Goal: Transaction & Acquisition: Purchase product/service

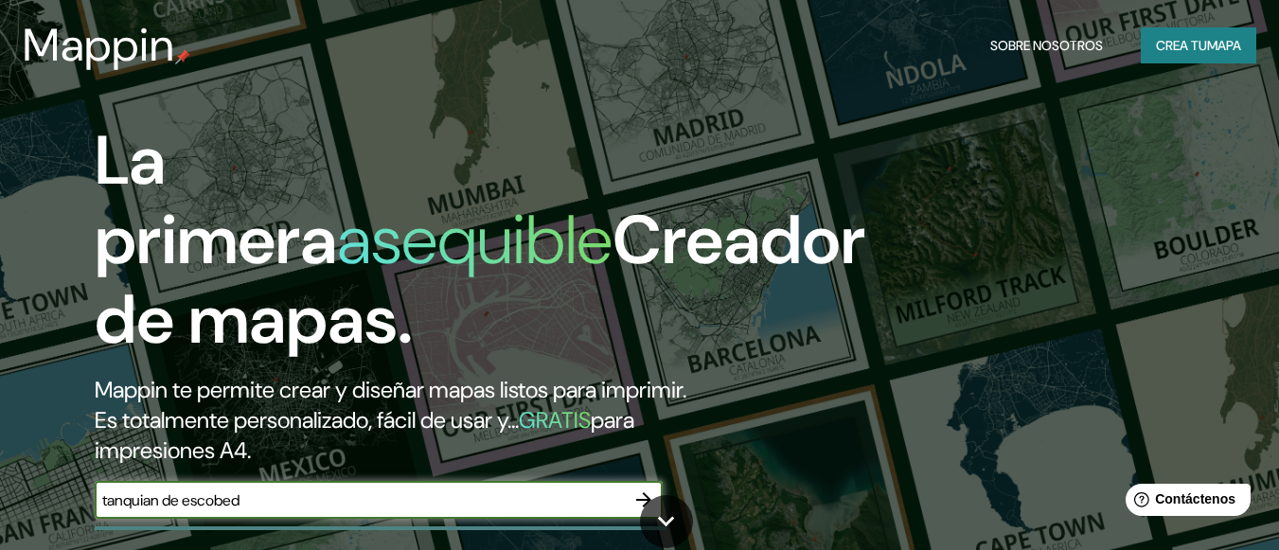
click at [273, 499] on input "tanquian de escobed" at bounding box center [360, 500] width 530 height 22
type input "tanquian [PERSON_NAME]"
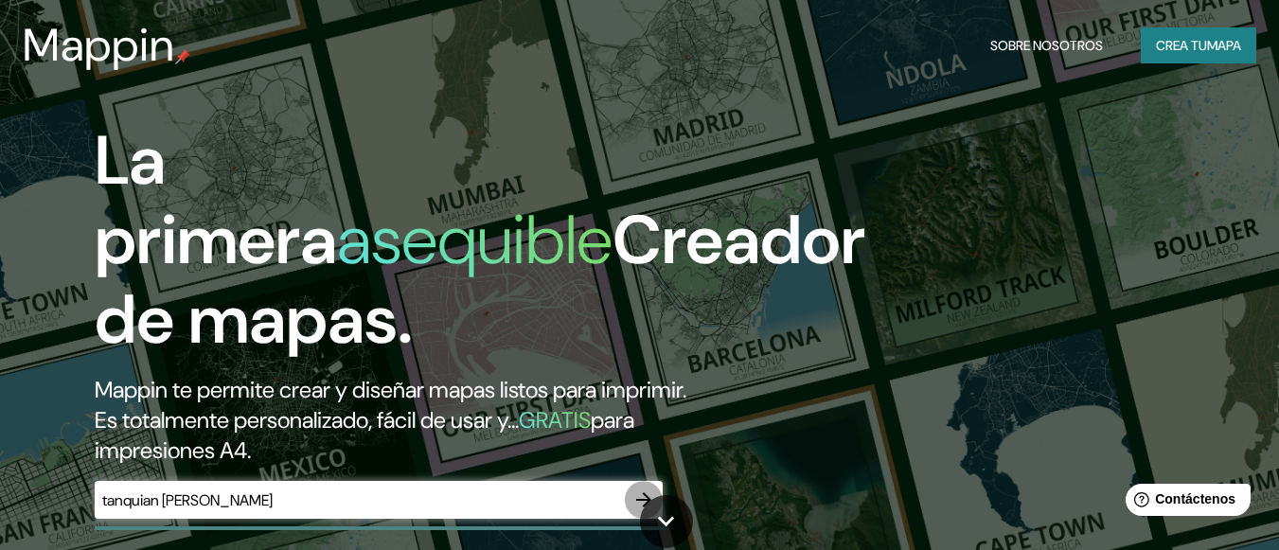
click at [632, 489] on icon "button" at bounding box center [643, 500] width 23 height 23
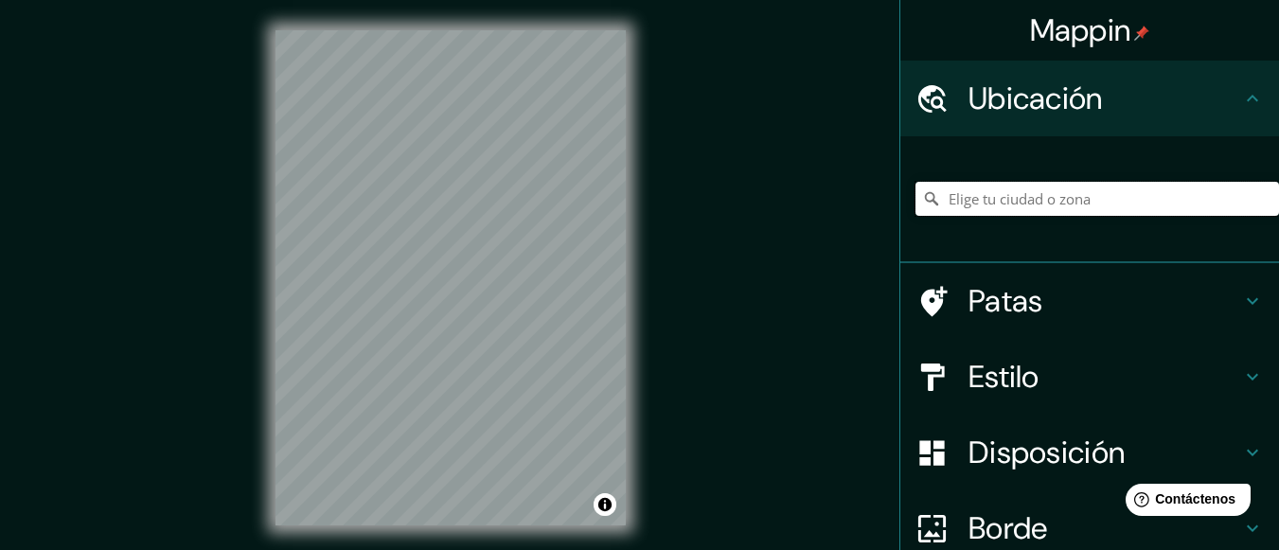
click at [1036, 202] on input "Elige tu ciudad o zona" at bounding box center [1098, 199] width 364 height 34
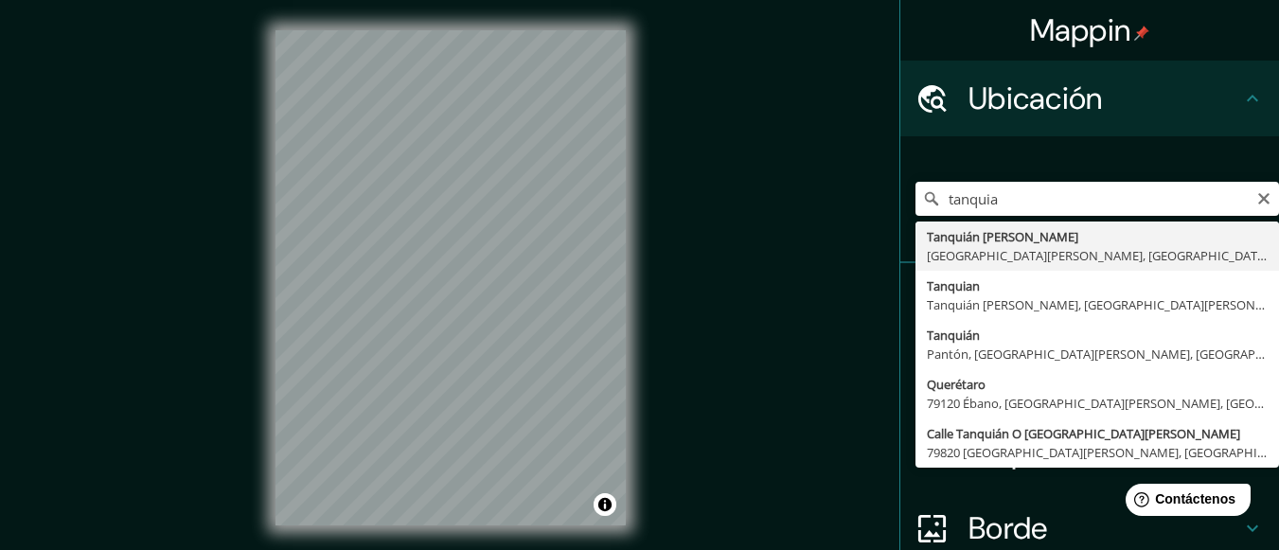
type input "Tanquián [PERSON_NAME], [GEOGRAPHIC_DATA][PERSON_NAME], [GEOGRAPHIC_DATA]"
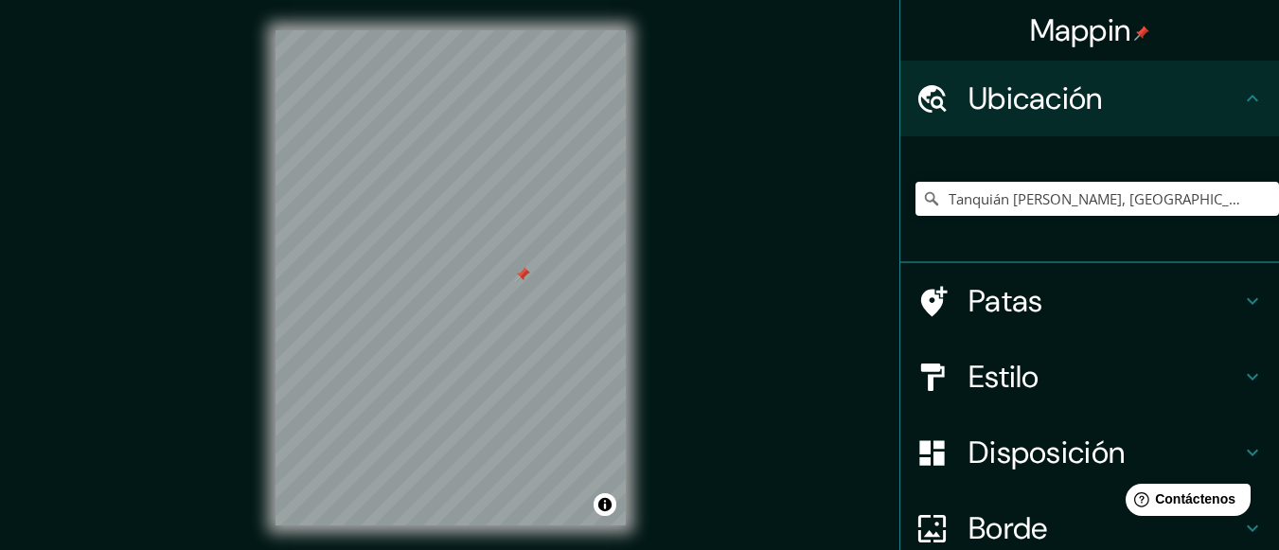
click at [947, 438] on div at bounding box center [942, 452] width 53 height 33
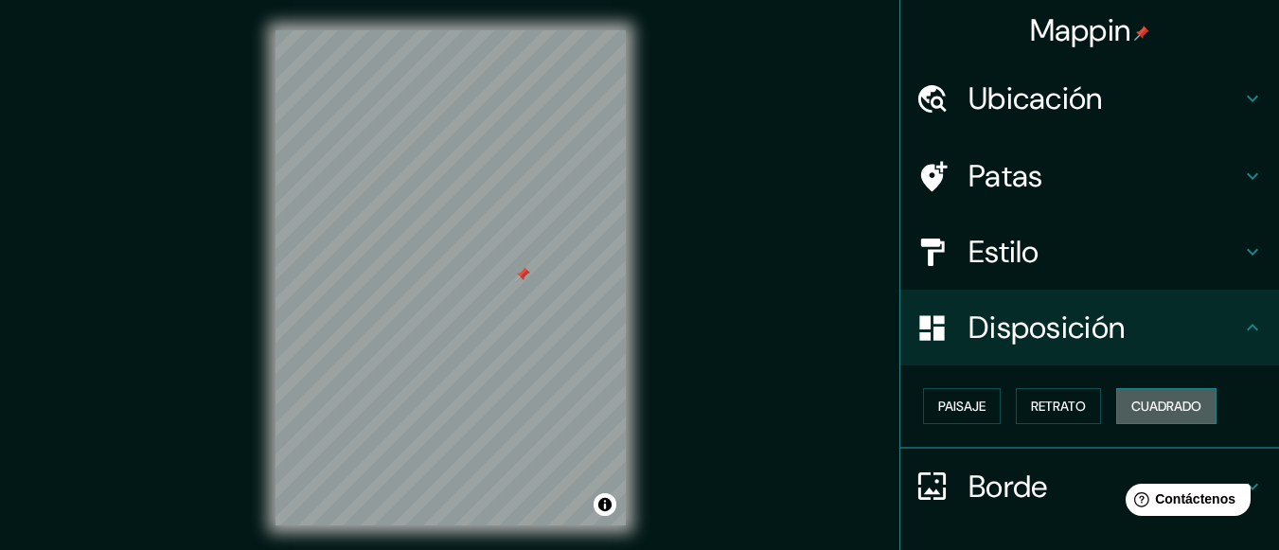
click at [1136, 410] on font "Cuadrado" at bounding box center [1166, 406] width 70 height 17
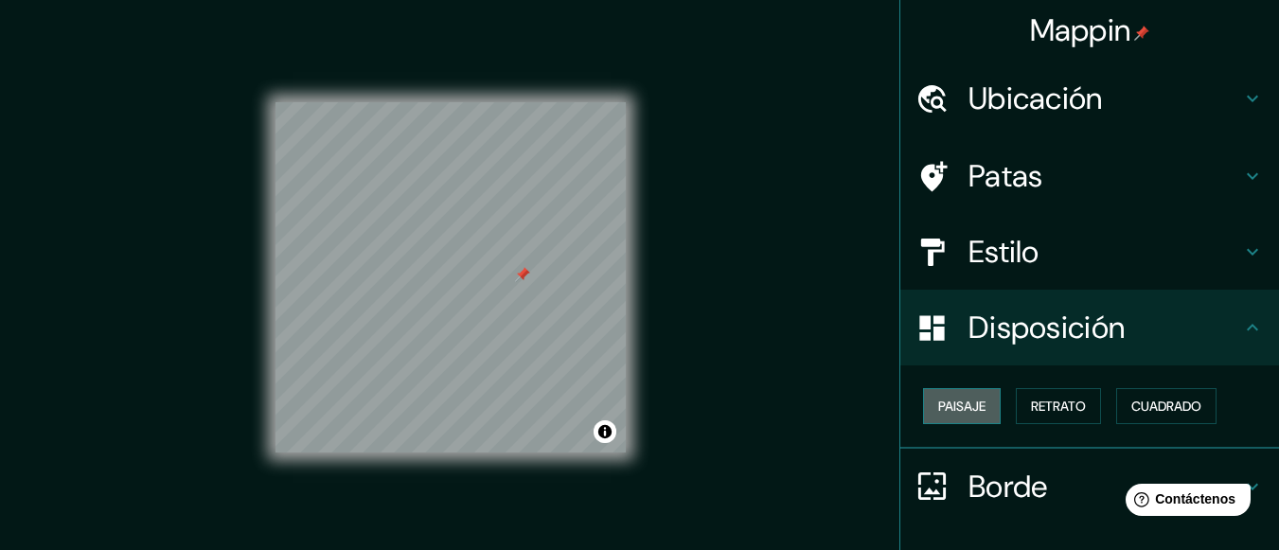
click at [956, 413] on font "Paisaje" at bounding box center [961, 406] width 47 height 17
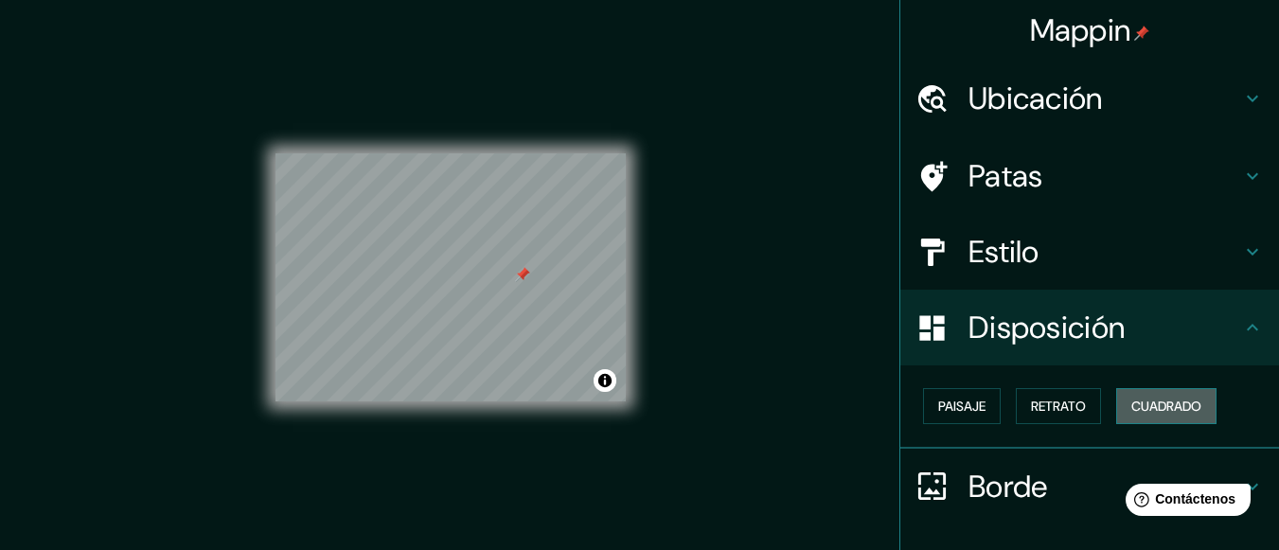
click at [1187, 410] on font "Cuadrado" at bounding box center [1166, 406] width 70 height 17
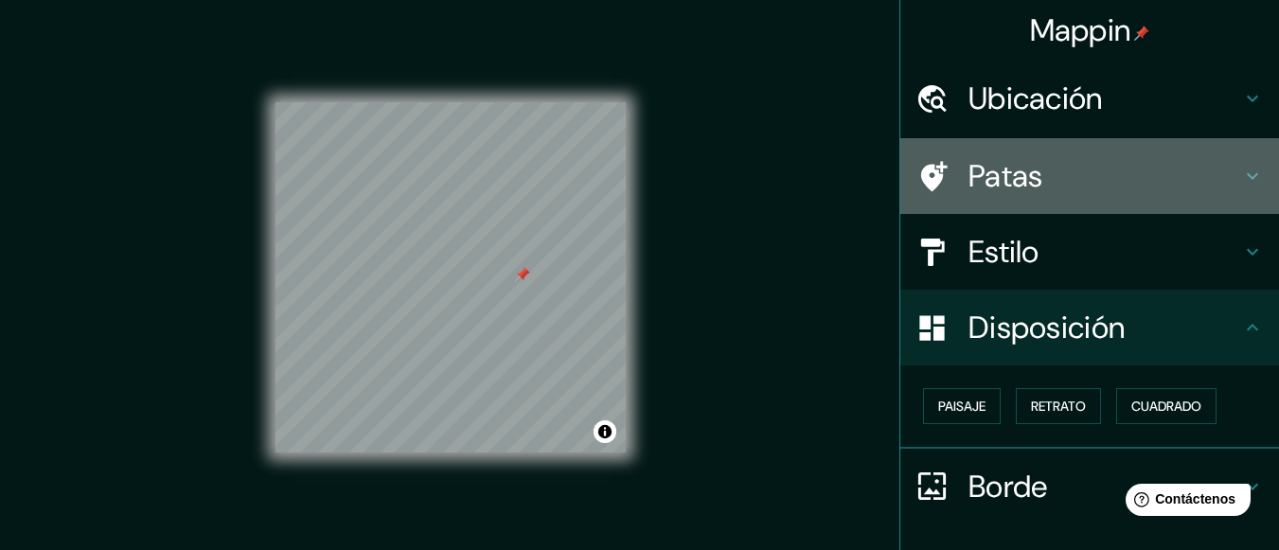
click at [978, 175] on font "Patas" at bounding box center [1006, 176] width 75 height 40
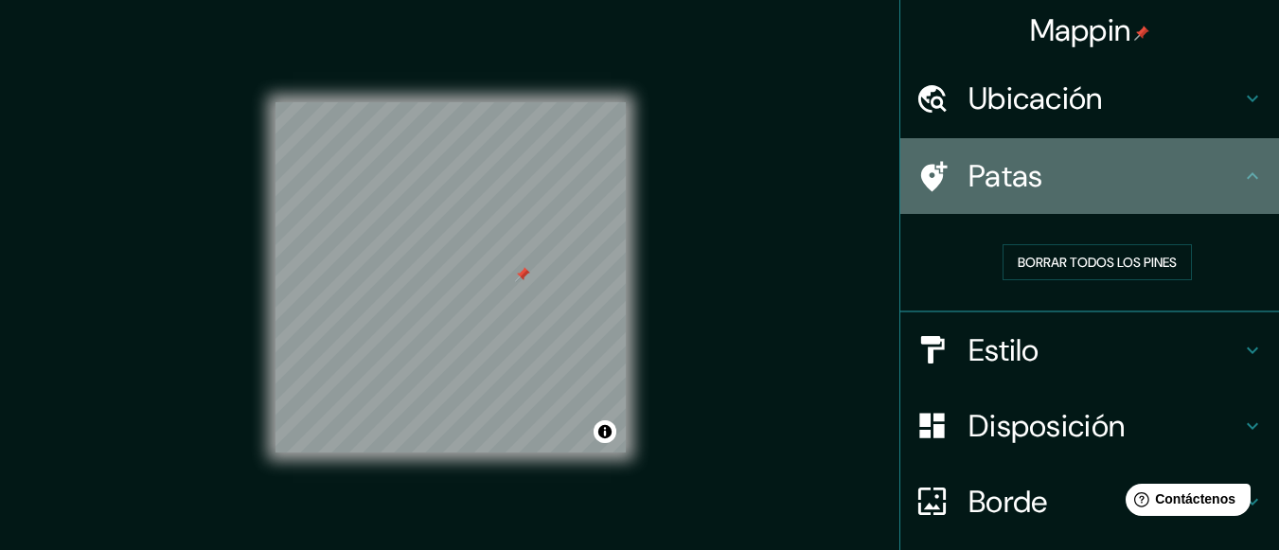
click at [978, 175] on font "Patas" at bounding box center [1006, 176] width 75 height 40
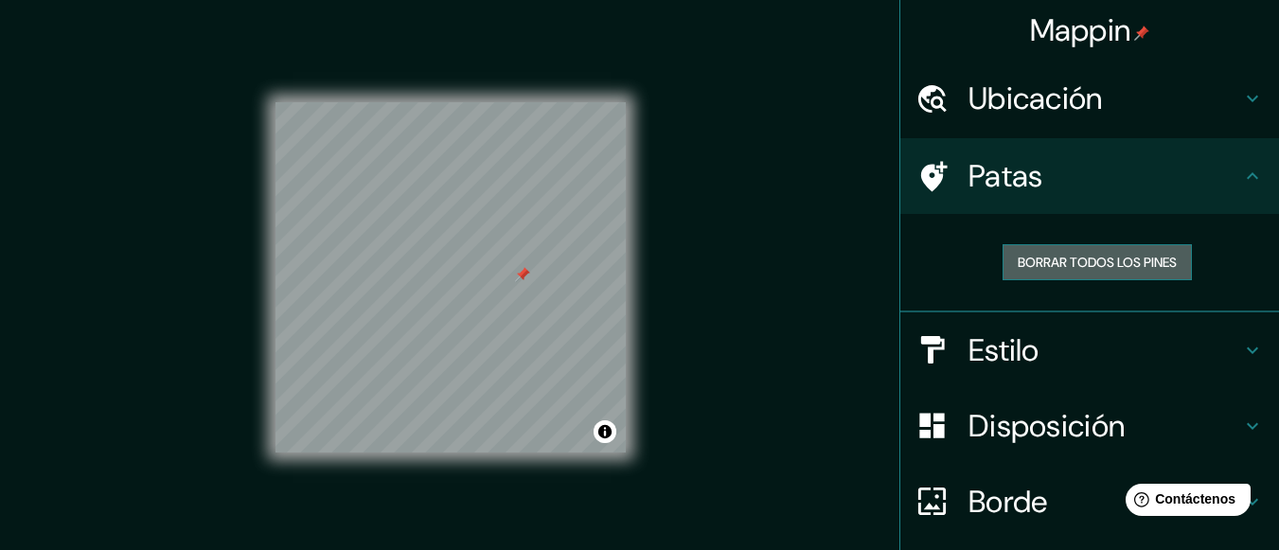
click at [1040, 265] on font "Borrar todos los pines" at bounding box center [1097, 262] width 159 height 17
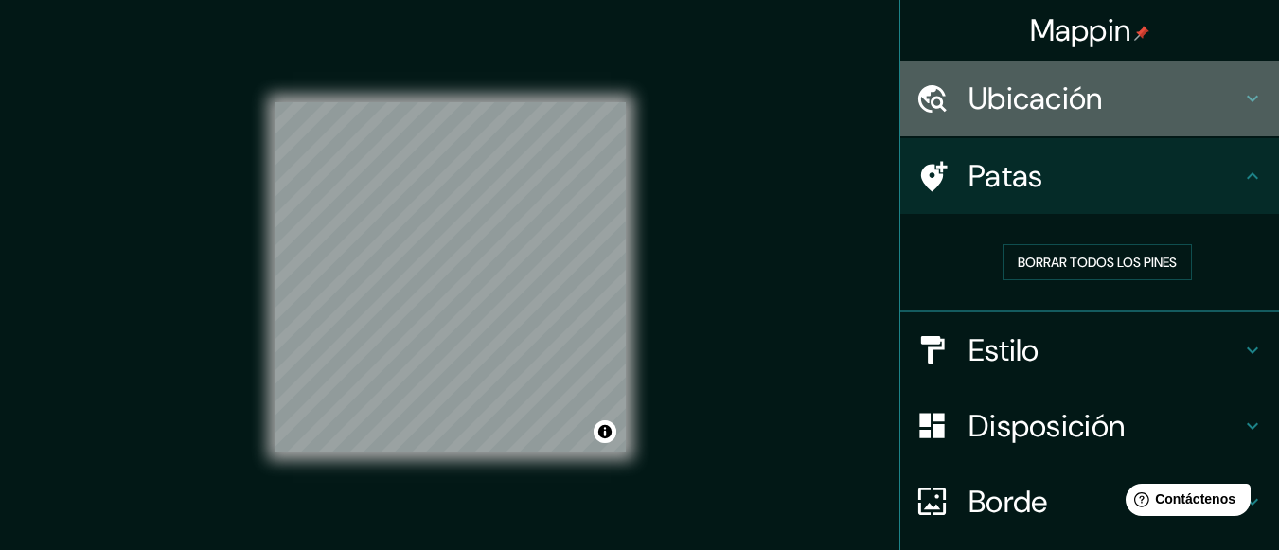
click at [995, 96] on font "Ubicación" at bounding box center [1036, 99] width 134 height 40
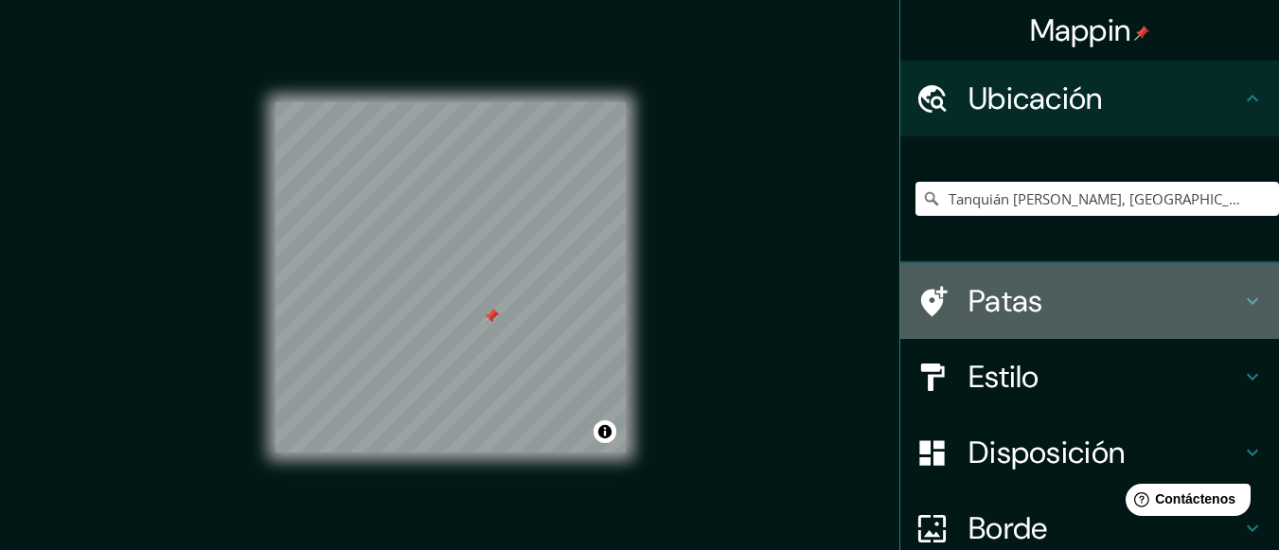
click at [970, 303] on font "Patas" at bounding box center [1006, 301] width 75 height 40
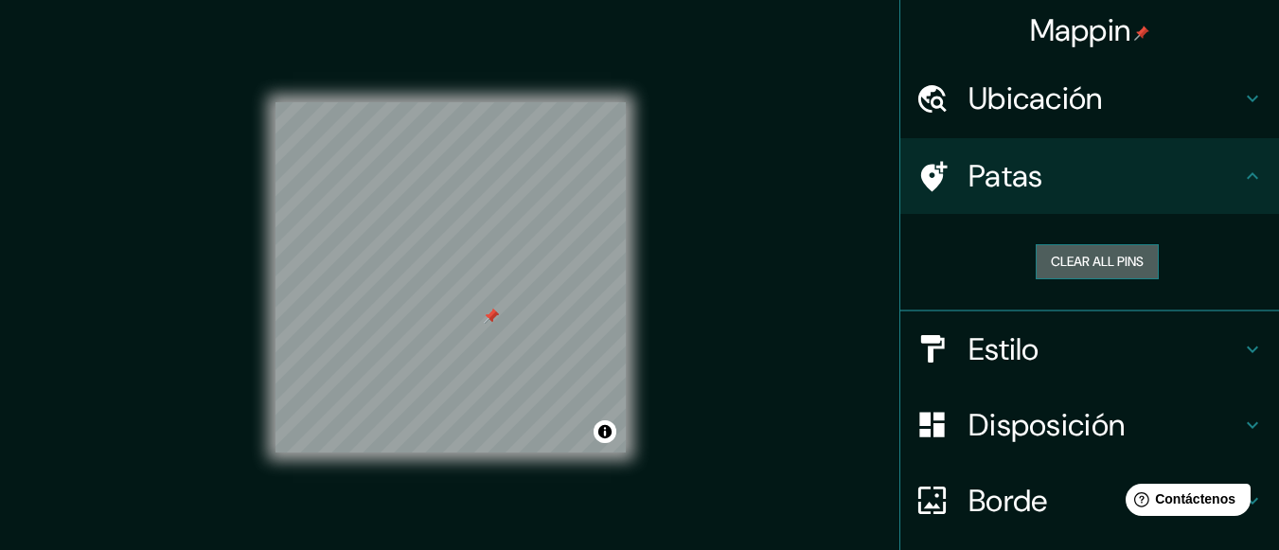
click at [1059, 262] on button "Clear all pins" at bounding box center [1097, 261] width 123 height 35
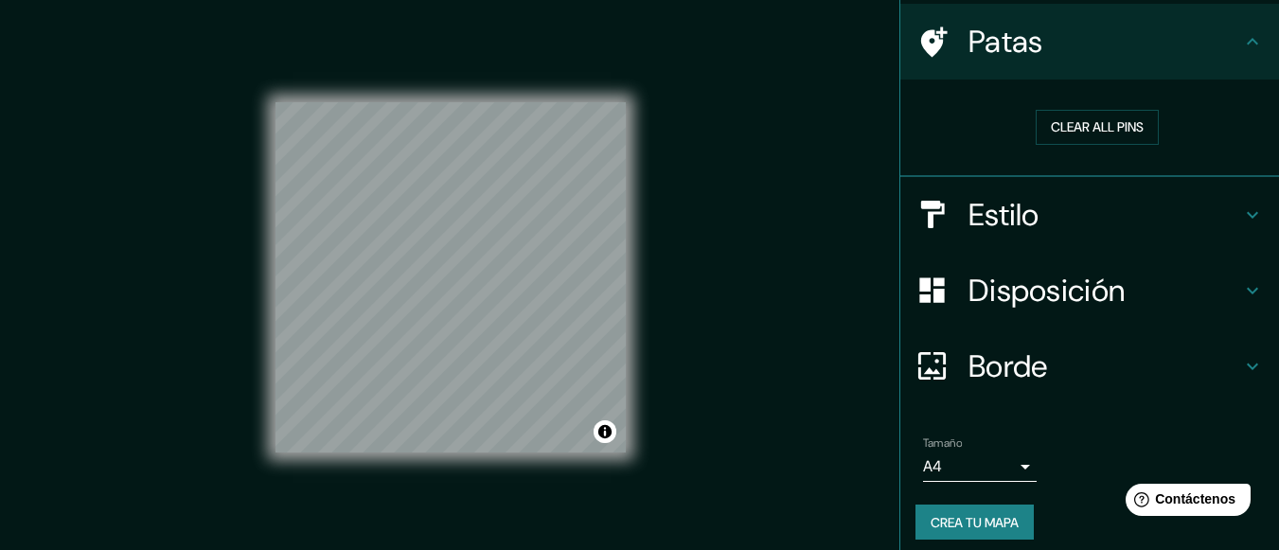
scroll to position [147, 0]
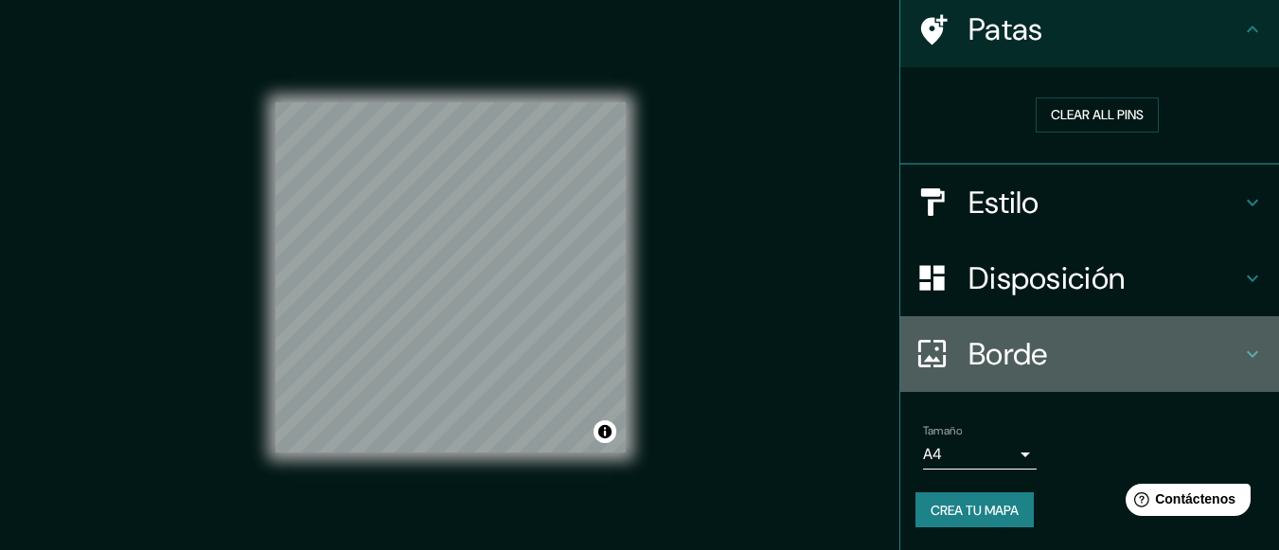
click at [990, 376] on div "Borde" at bounding box center [1089, 354] width 379 height 76
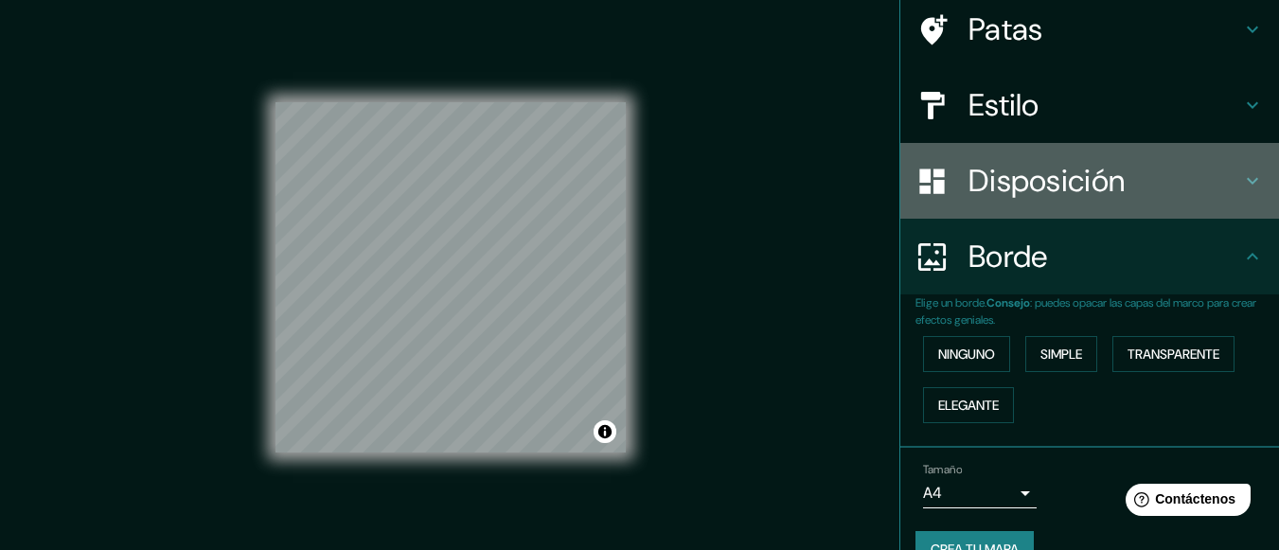
click at [945, 195] on div at bounding box center [942, 181] width 53 height 33
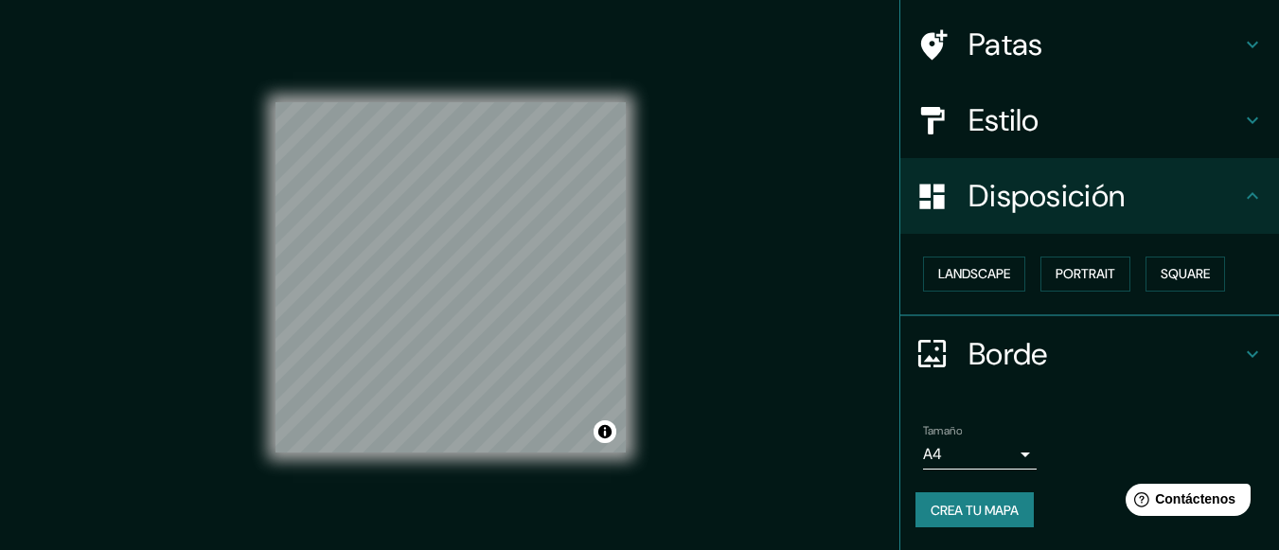
scroll to position [133, 0]
click at [1119, 283] on button "Cuadrado" at bounding box center [1166, 274] width 100 height 36
click at [1065, 272] on font "Retrato" at bounding box center [1058, 273] width 55 height 17
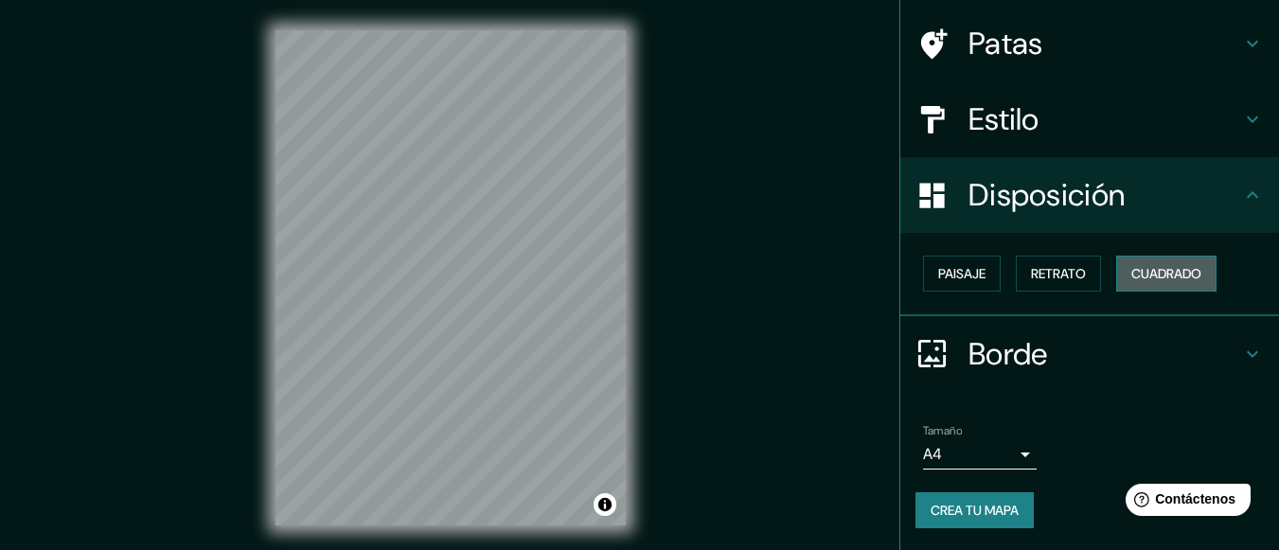
click at [1142, 274] on font "Cuadrado" at bounding box center [1166, 273] width 70 height 17
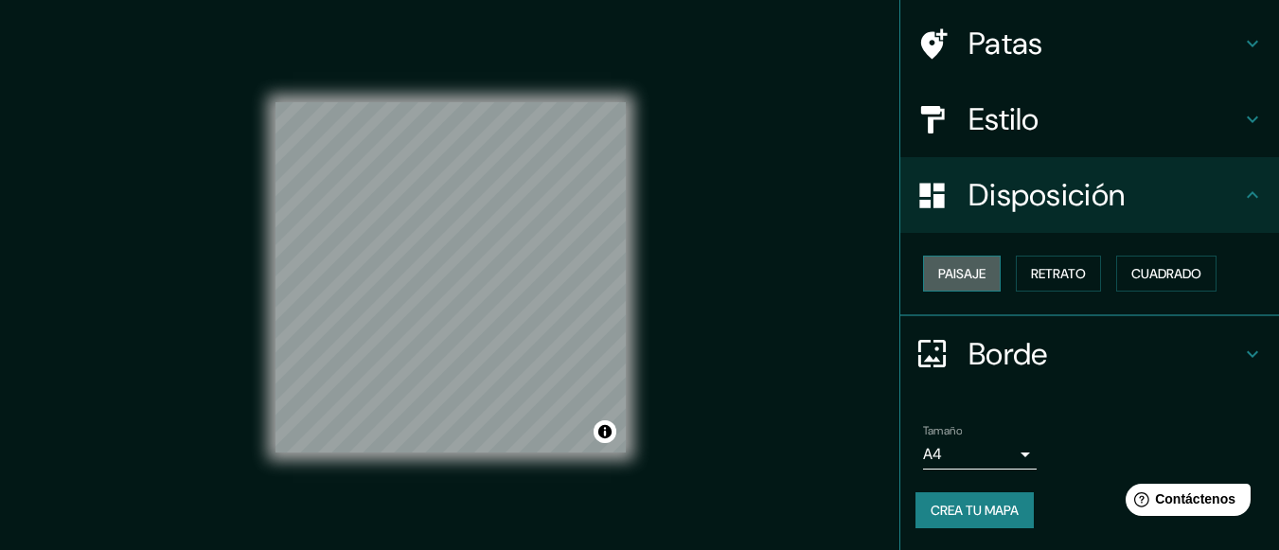
click at [943, 274] on font "Paisaje" at bounding box center [961, 273] width 47 height 17
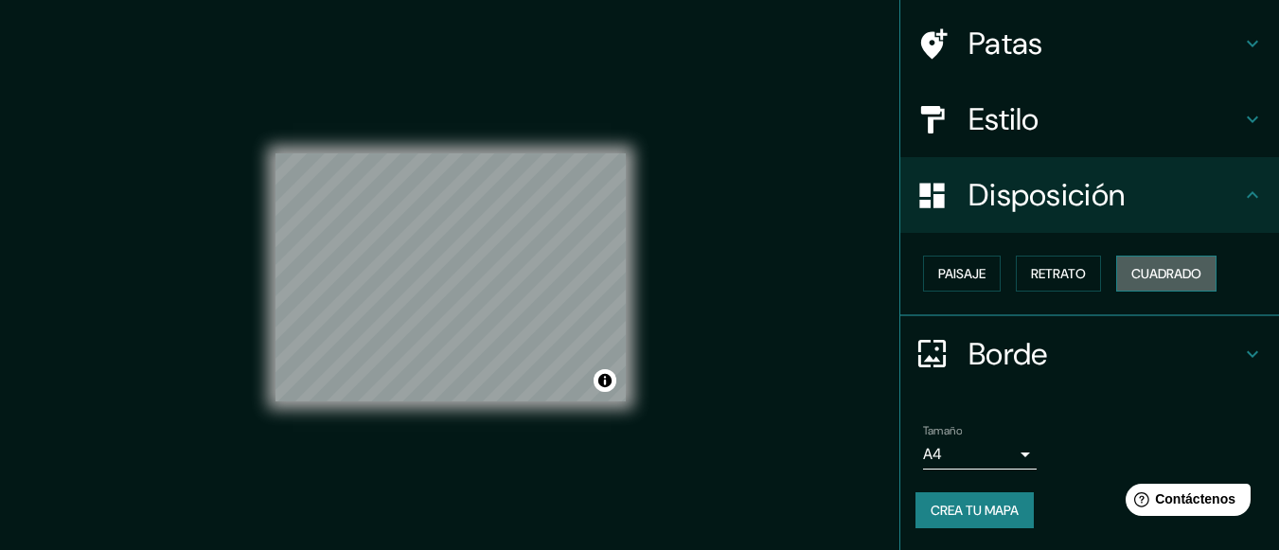
click at [1133, 268] on font "Cuadrado" at bounding box center [1166, 273] width 70 height 17
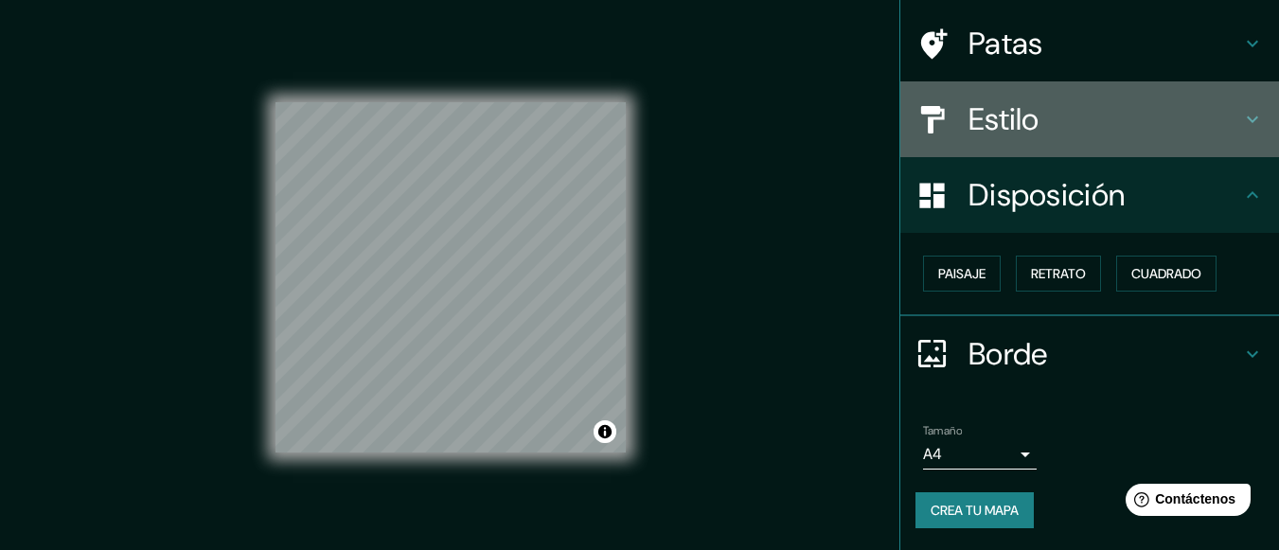
click at [1024, 98] on div "Estilo" at bounding box center [1089, 119] width 379 height 76
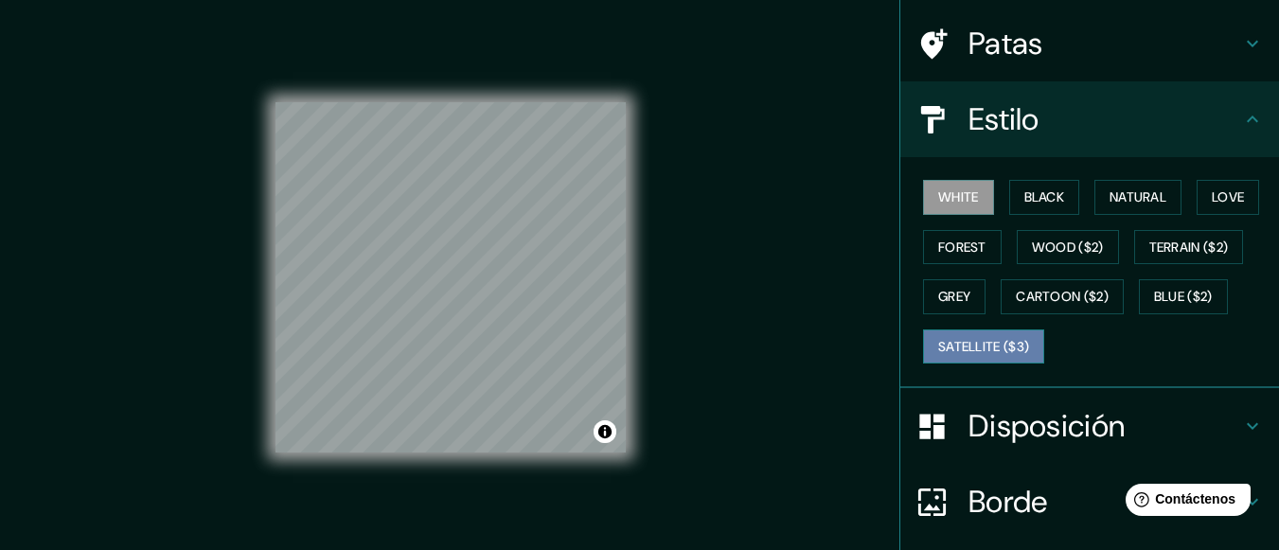
click at [954, 340] on button "Satellite ($3)" at bounding box center [983, 346] width 121 height 35
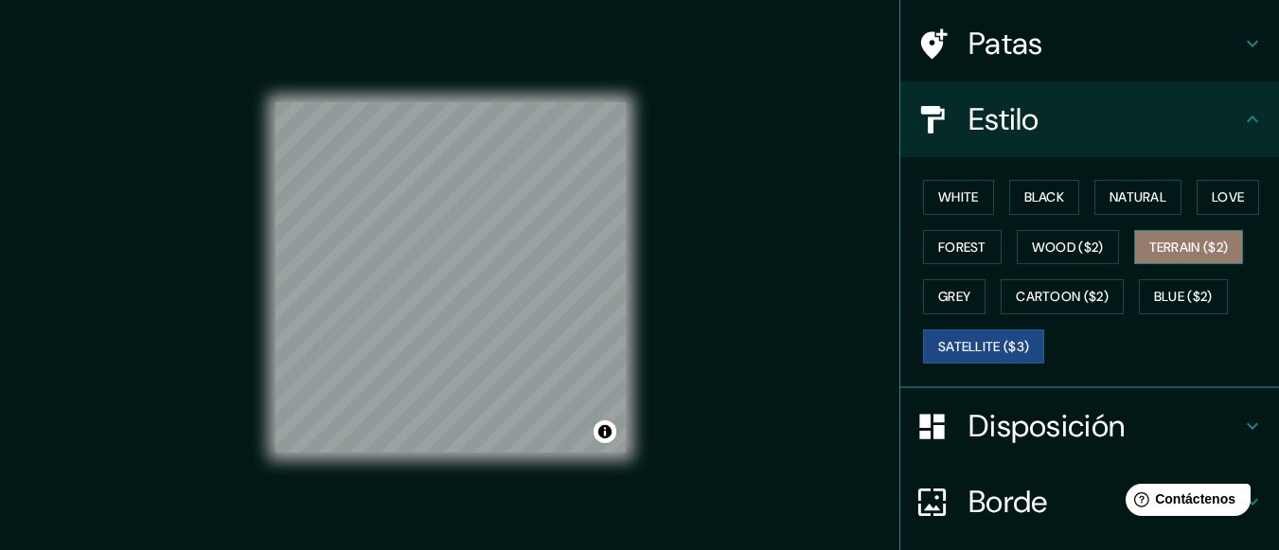
click at [1143, 256] on button "Terrain ($2)" at bounding box center [1189, 247] width 110 height 35
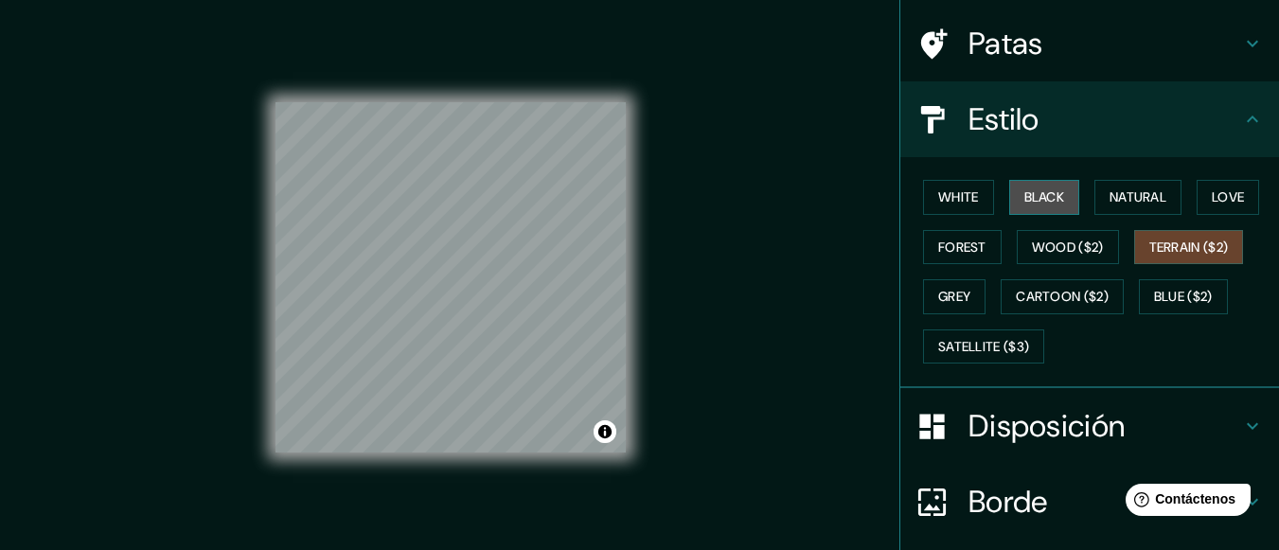
click at [1046, 197] on button "Black" at bounding box center [1044, 197] width 71 height 35
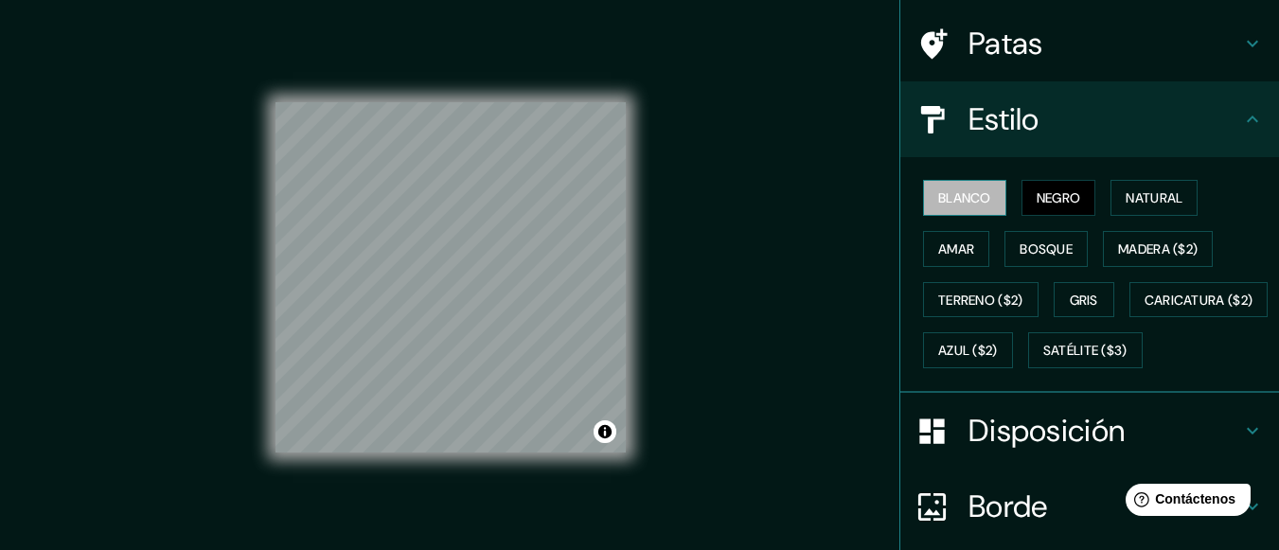
click at [967, 201] on font "Blanco" at bounding box center [964, 197] width 53 height 17
drag, startPoint x: 650, startPoint y: 238, endPoint x: 741, endPoint y: 372, distance: 162.3
click at [741, 372] on div "Mappin Ubicación Tanquián [PERSON_NAME], [GEOGRAPHIC_DATA][PERSON_NAME], [GEOGR…" at bounding box center [639, 293] width 1279 height 586
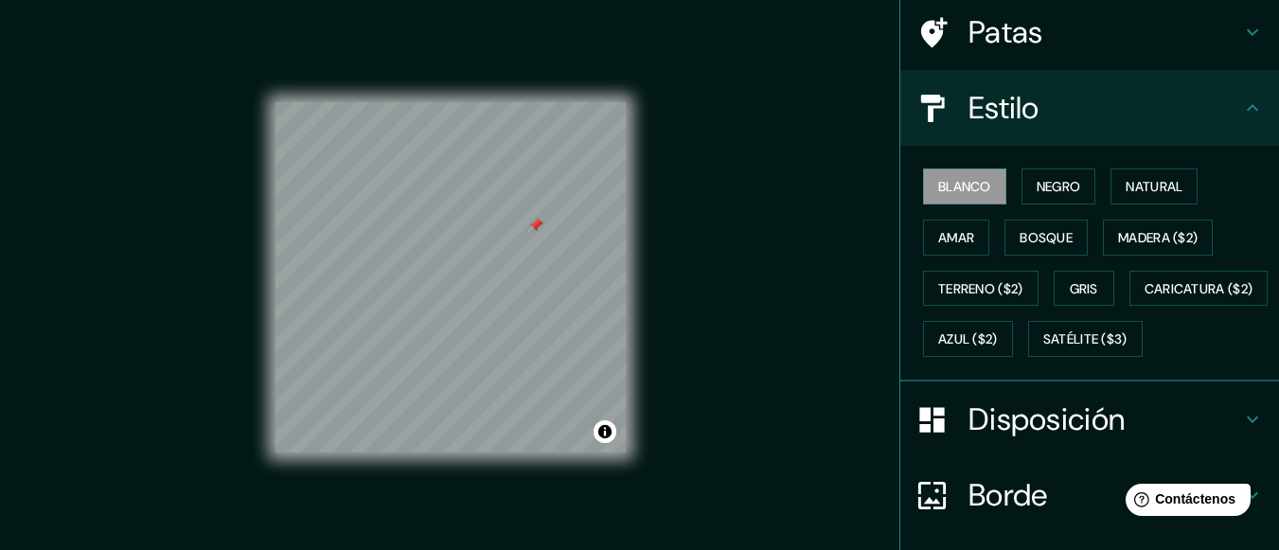
scroll to position [0, 0]
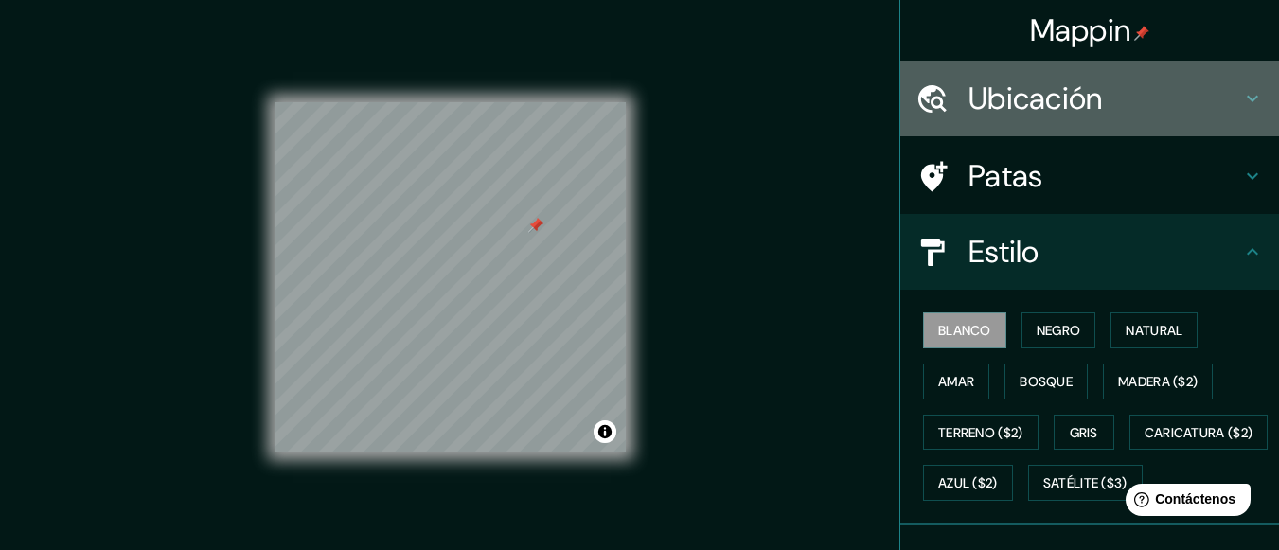
click at [1121, 92] on h4 "Ubicación" at bounding box center [1105, 99] width 273 height 38
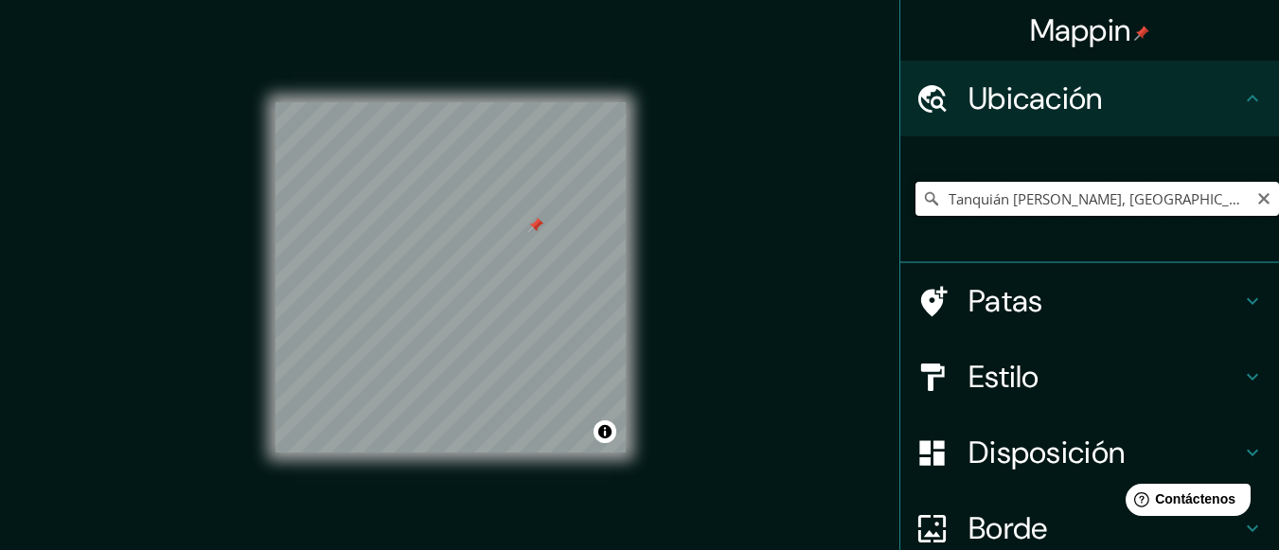
click at [1102, 205] on input "Tanquián [PERSON_NAME], [GEOGRAPHIC_DATA][PERSON_NAME], [GEOGRAPHIC_DATA]" at bounding box center [1098, 199] width 364 height 34
click at [922, 198] on icon at bounding box center [931, 198] width 19 height 19
click at [532, 222] on div at bounding box center [535, 225] width 15 height 15
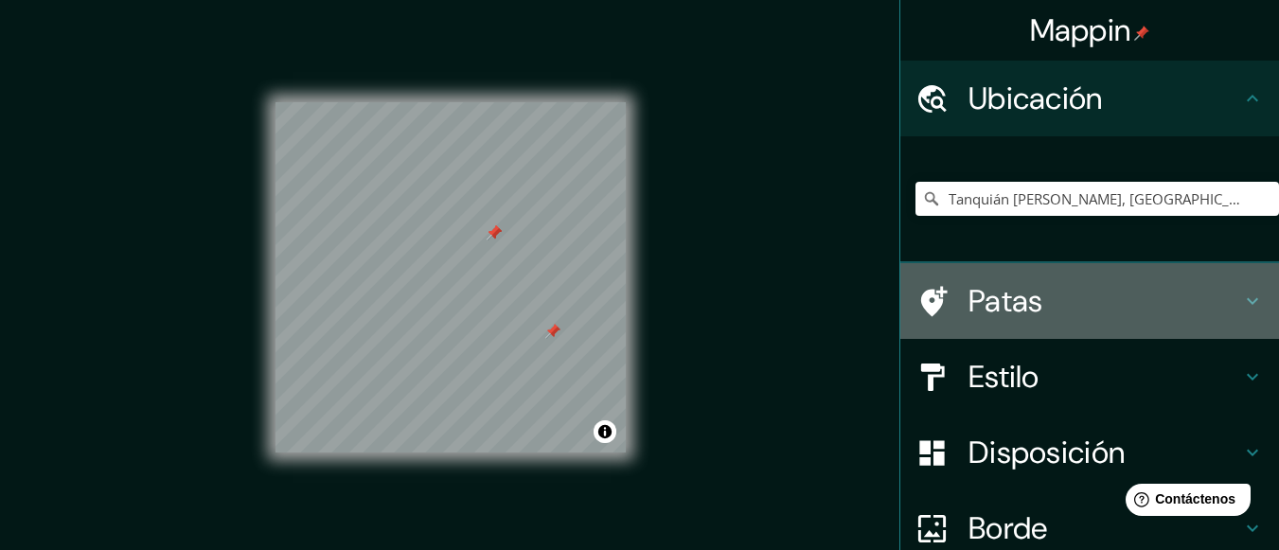
click at [1044, 305] on h4 "Patas" at bounding box center [1105, 301] width 273 height 38
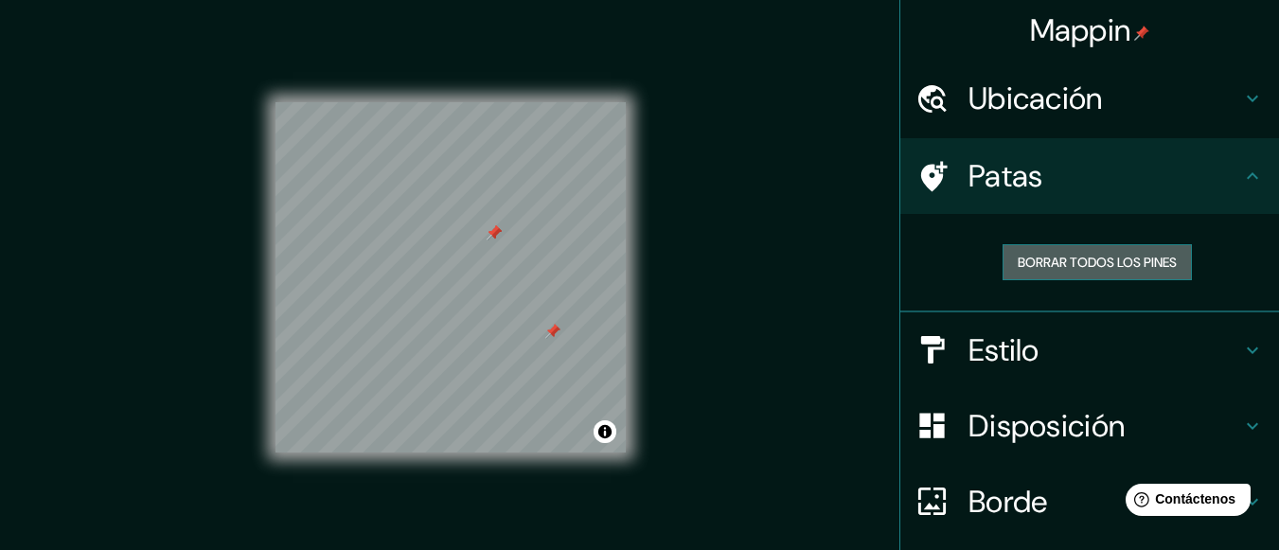
click at [1041, 256] on font "Borrar todos los pines" at bounding box center [1097, 262] width 159 height 17
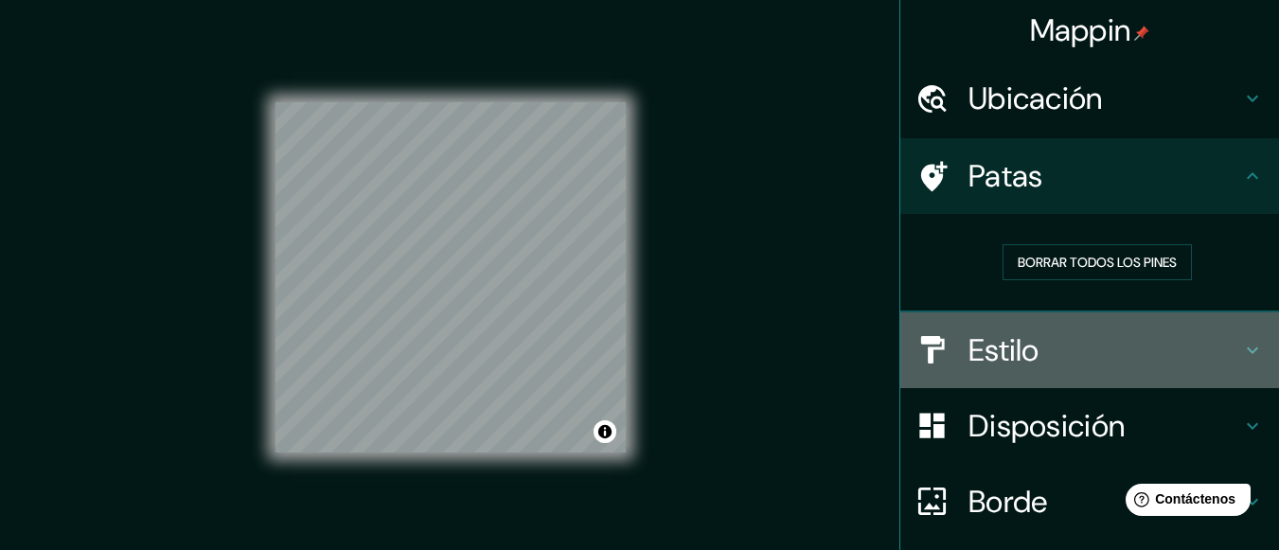
click at [1248, 349] on icon at bounding box center [1252, 350] width 23 height 23
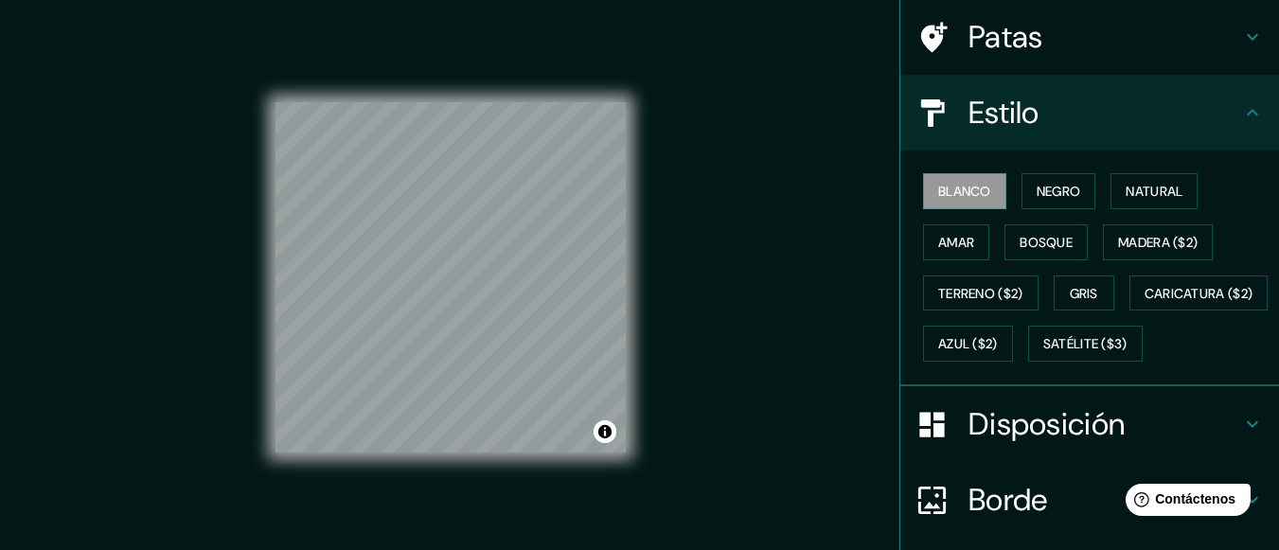
scroll to position [143, 0]
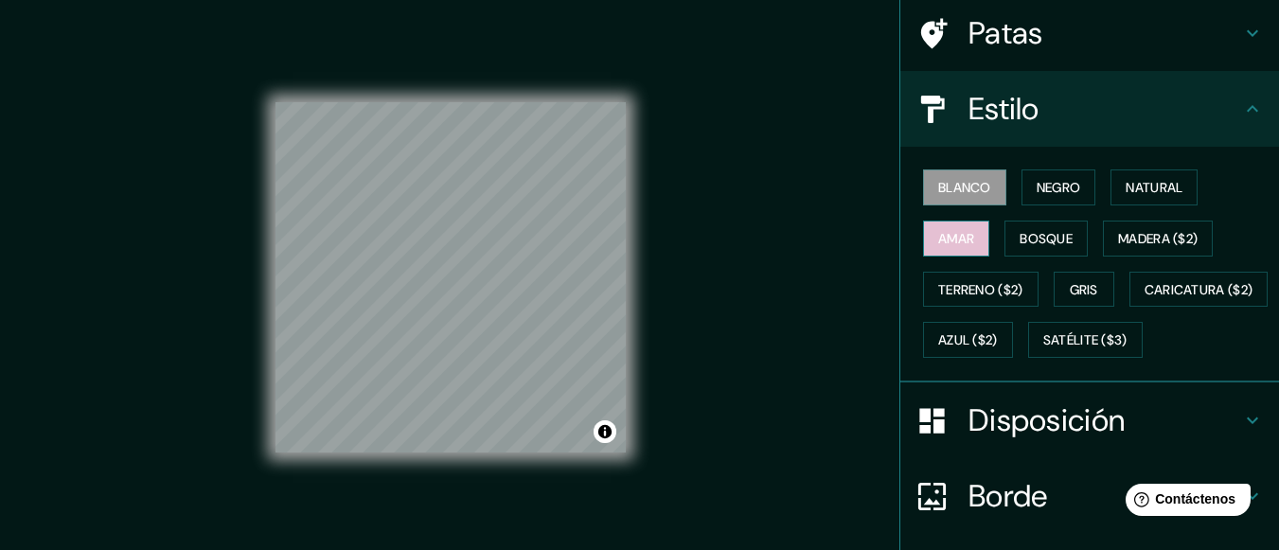
click at [938, 242] on font "Amar" at bounding box center [956, 238] width 36 height 17
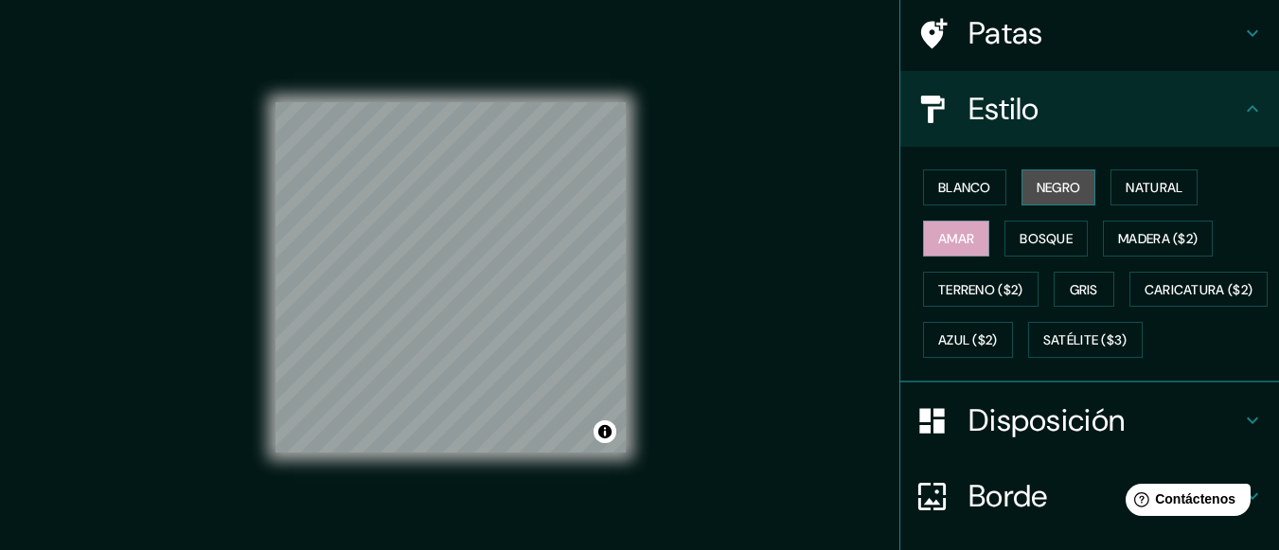
click at [1040, 188] on font "Negro" at bounding box center [1059, 187] width 44 height 17
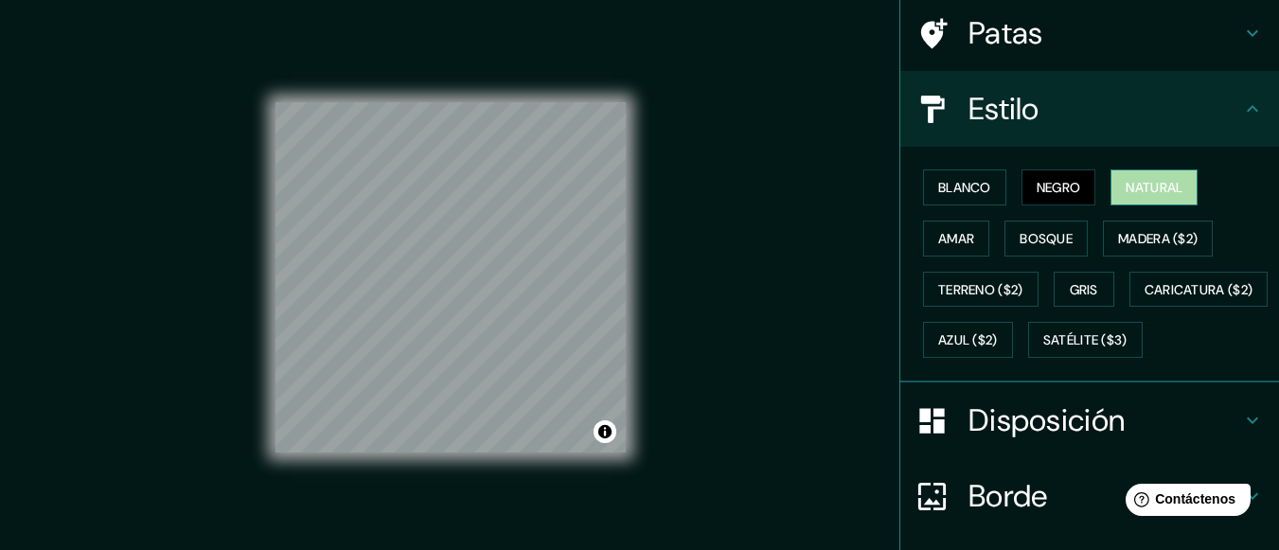
click at [1126, 189] on font "Natural" at bounding box center [1154, 187] width 57 height 17
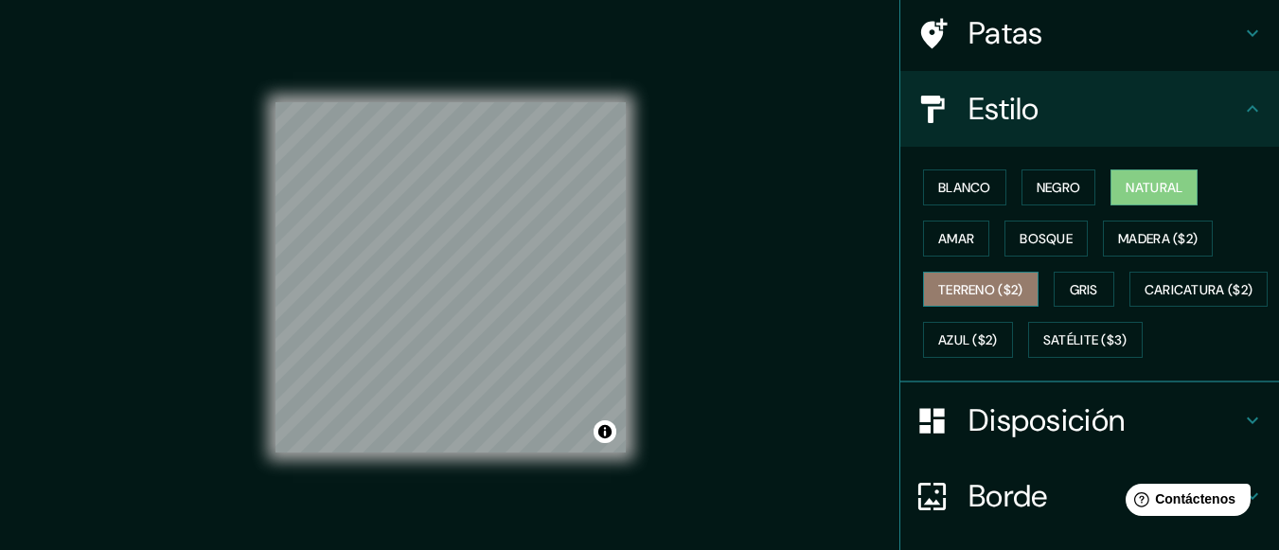
click at [951, 282] on font "Terreno ($2)" at bounding box center [980, 289] width 85 height 17
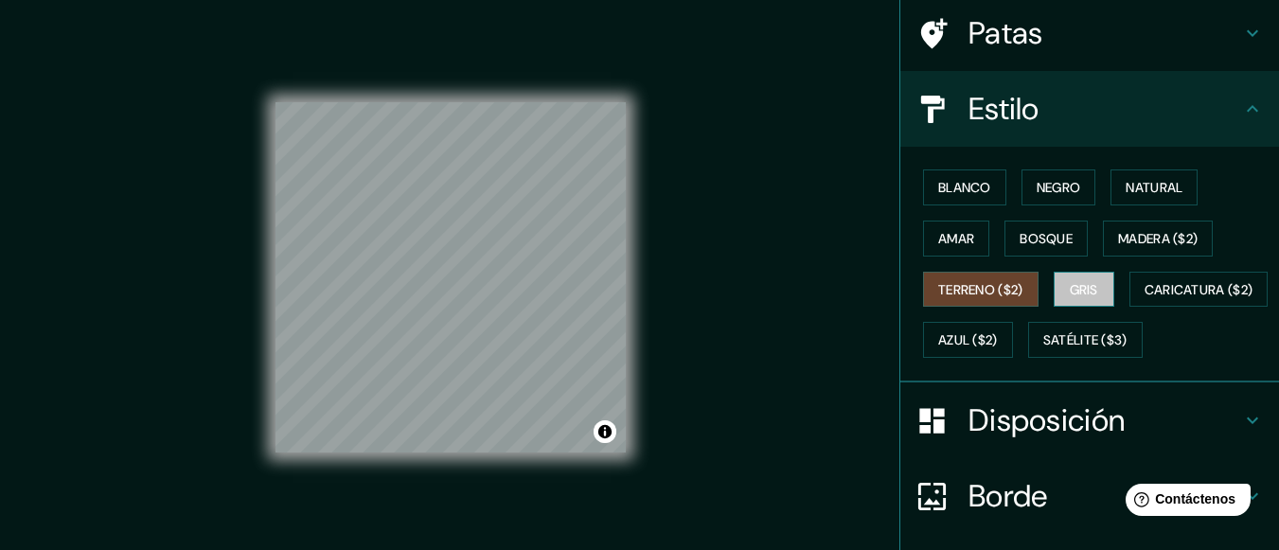
click at [1076, 293] on font "Gris" at bounding box center [1084, 289] width 28 height 17
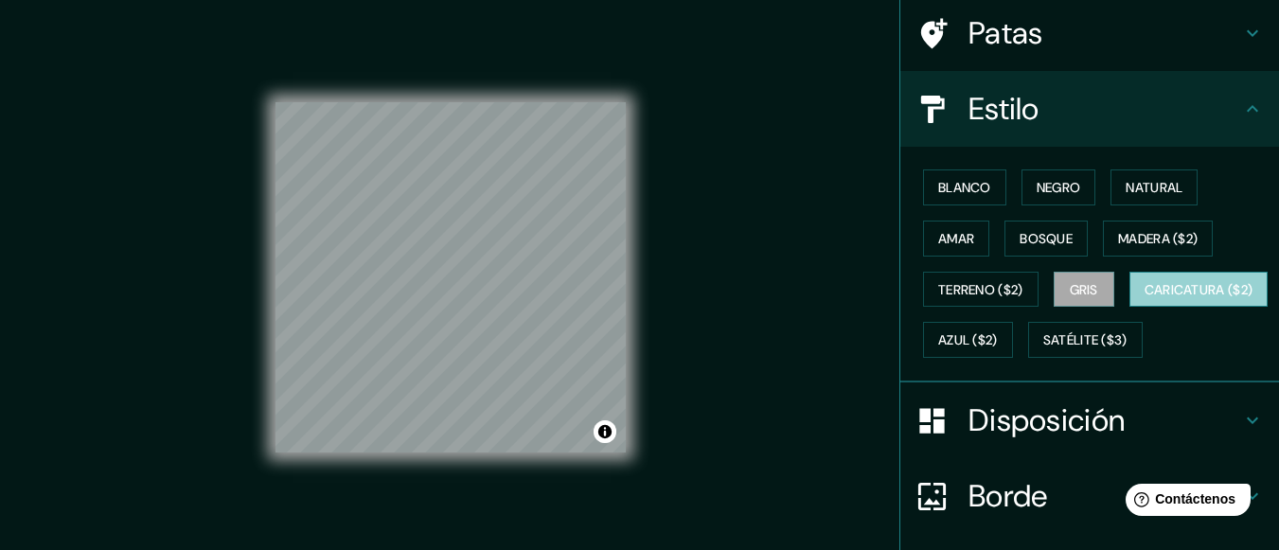
click at [1145, 298] on font "Caricatura ($2)" at bounding box center [1199, 289] width 109 height 17
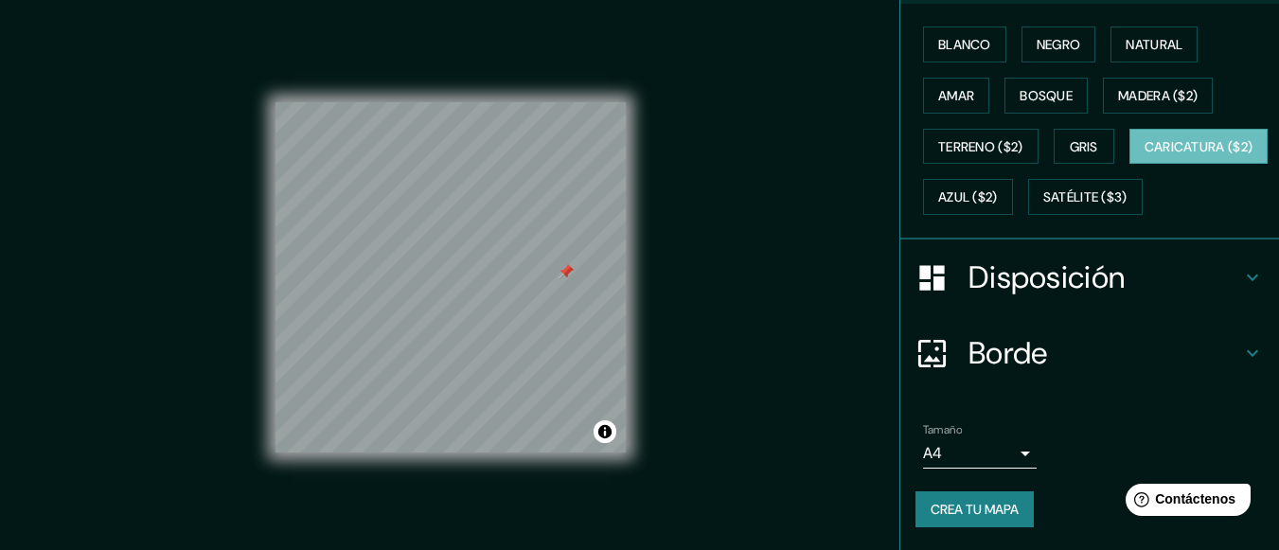
scroll to position [0, 0]
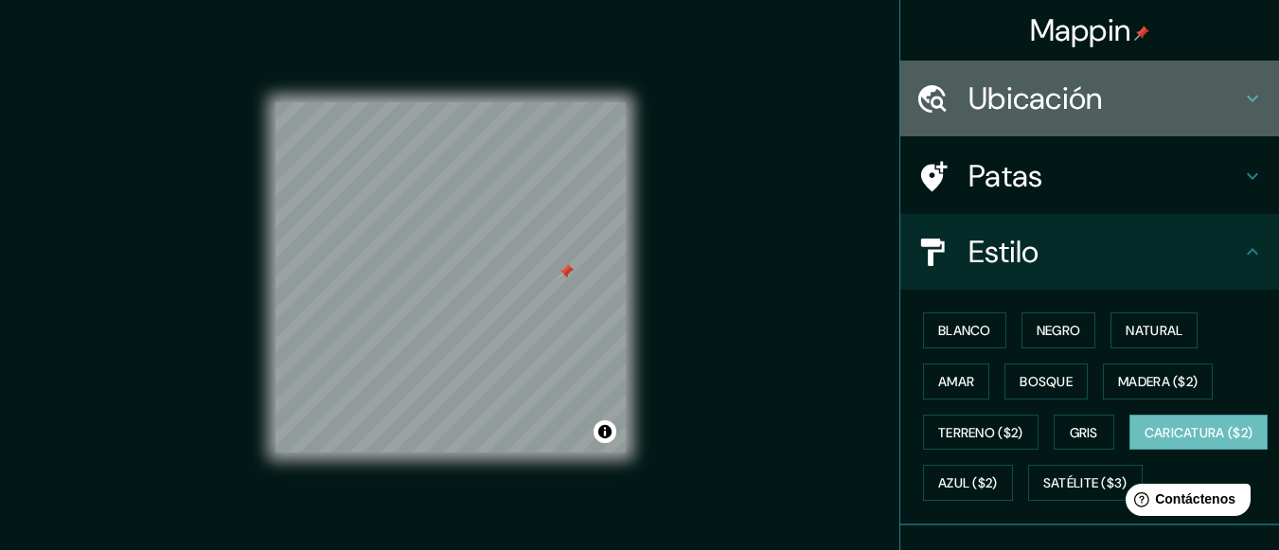
click at [1141, 100] on h4 "Ubicación" at bounding box center [1105, 99] width 273 height 38
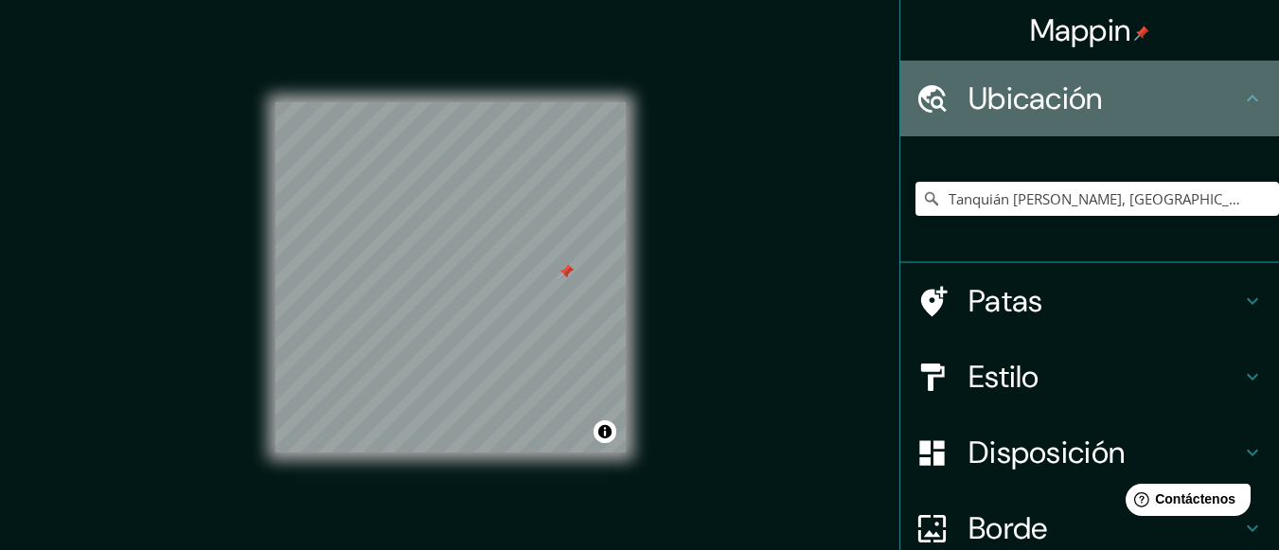
click at [1241, 100] on icon at bounding box center [1252, 98] width 23 height 23
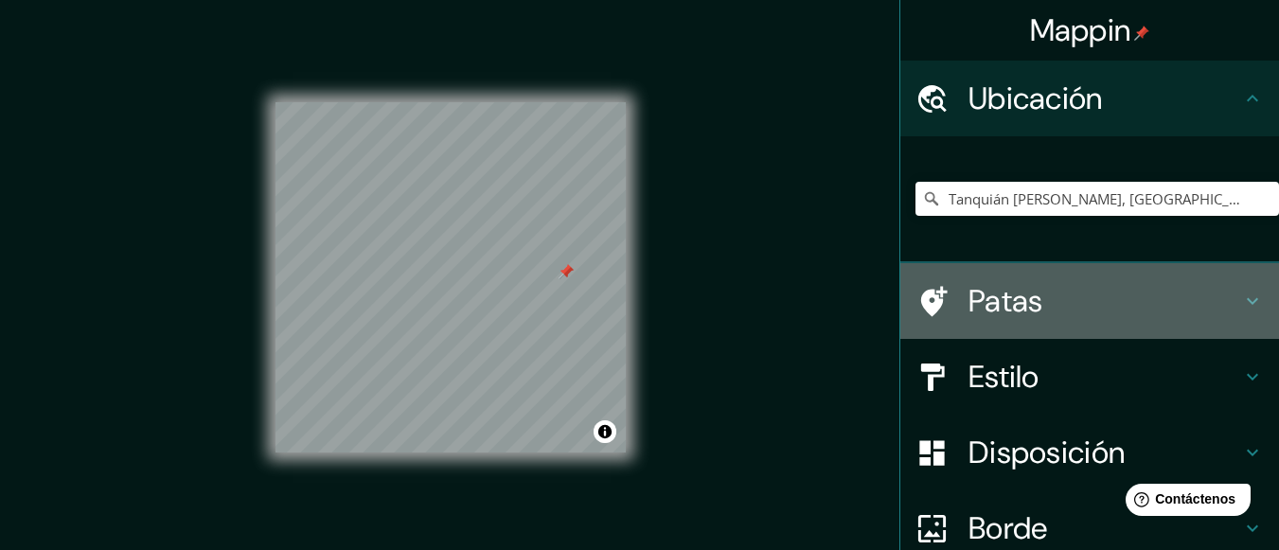
click at [1086, 323] on div "Patas" at bounding box center [1089, 301] width 379 height 76
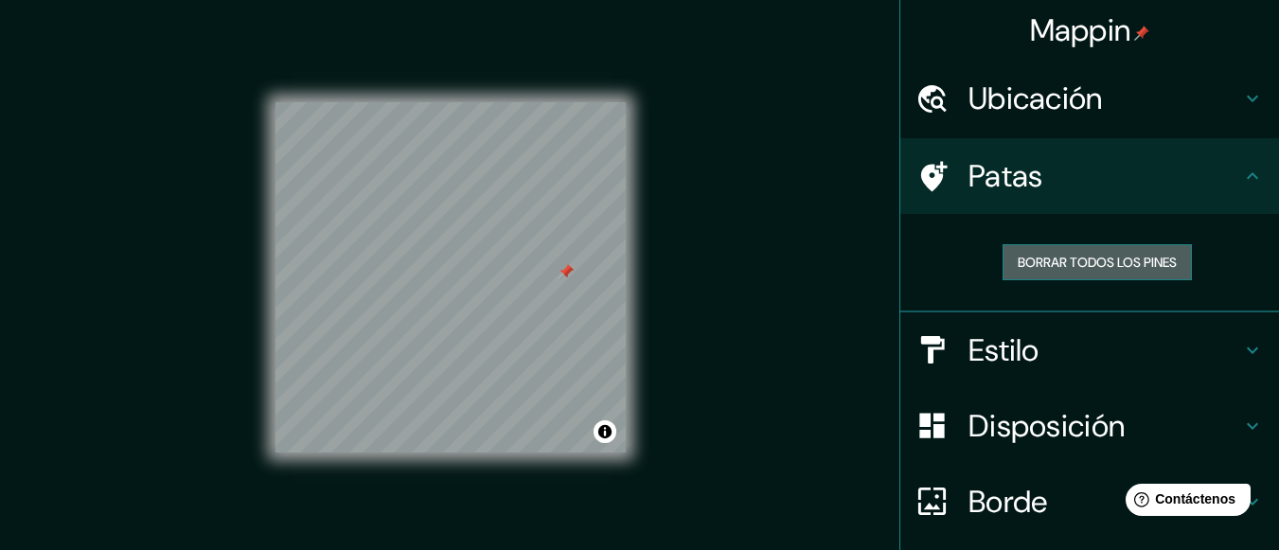
click at [1058, 249] on button "Borrar todos los pines" at bounding box center [1097, 262] width 189 height 36
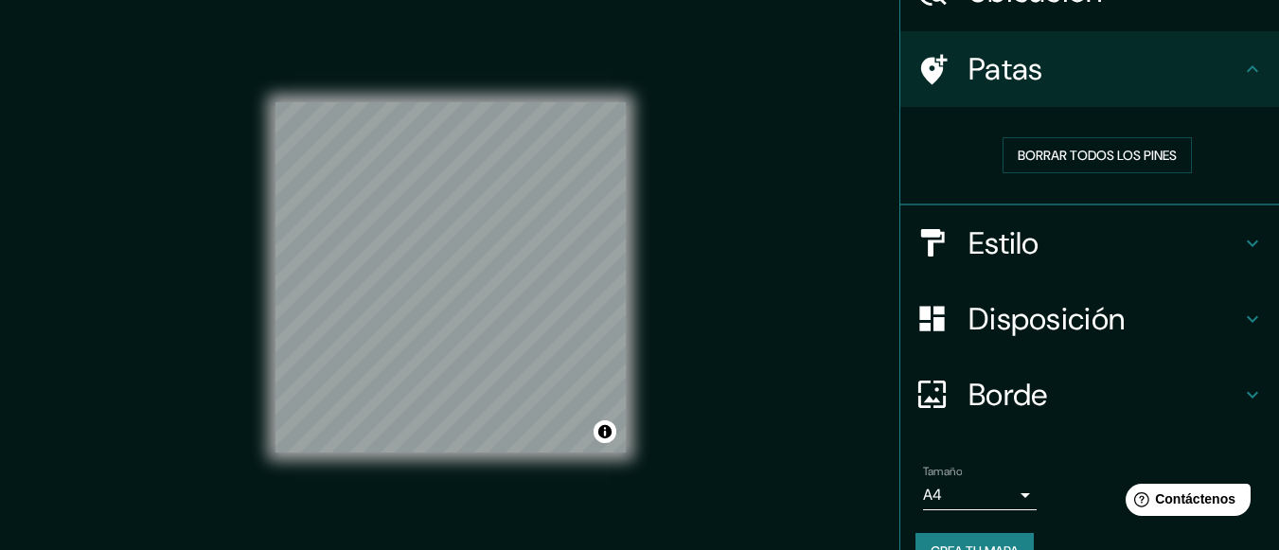
scroll to position [148, 0]
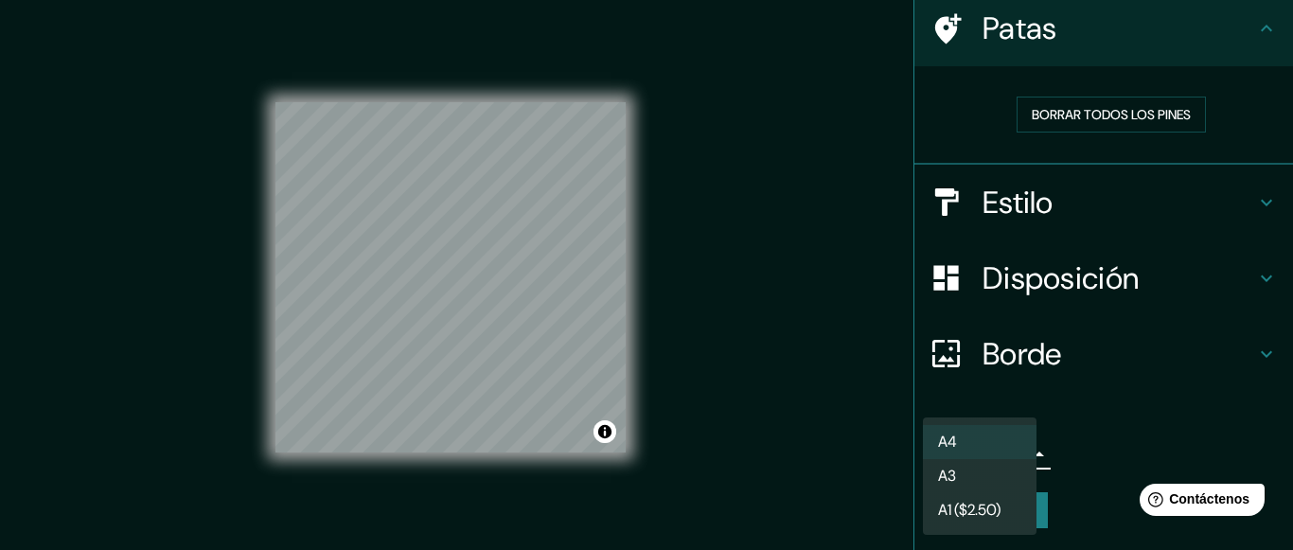
click at [1010, 450] on body "Mappin Ubicación Tanquián [PERSON_NAME], [GEOGRAPHIC_DATA][PERSON_NAME], [GEOGR…" at bounding box center [646, 275] width 1293 height 550
click at [1123, 416] on div at bounding box center [646, 275] width 1293 height 550
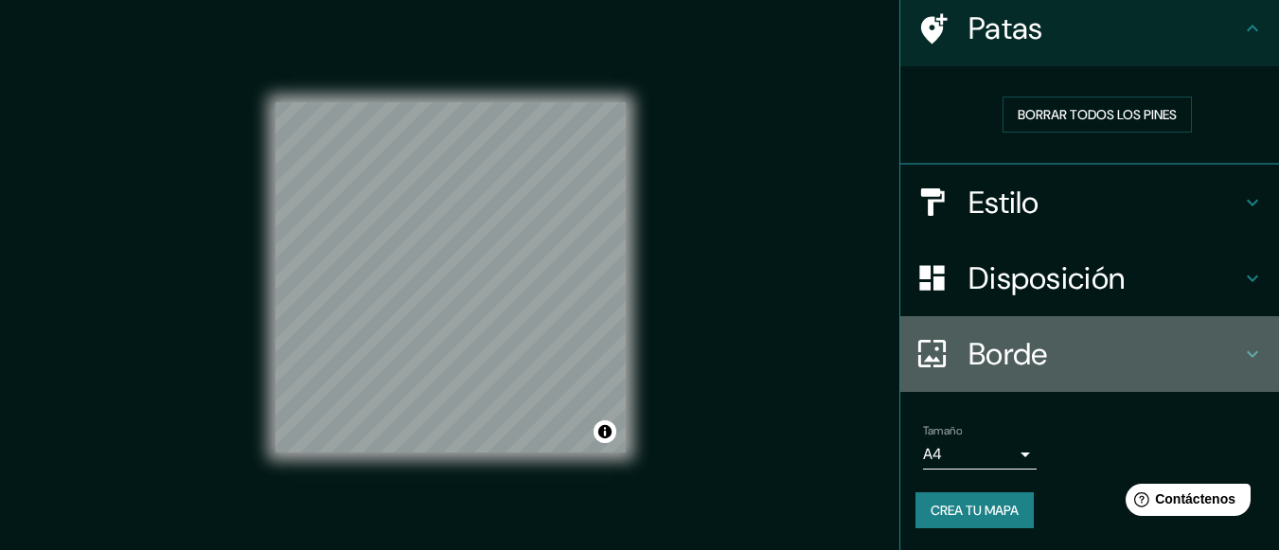
click at [1040, 338] on h4 "Borde" at bounding box center [1105, 354] width 273 height 38
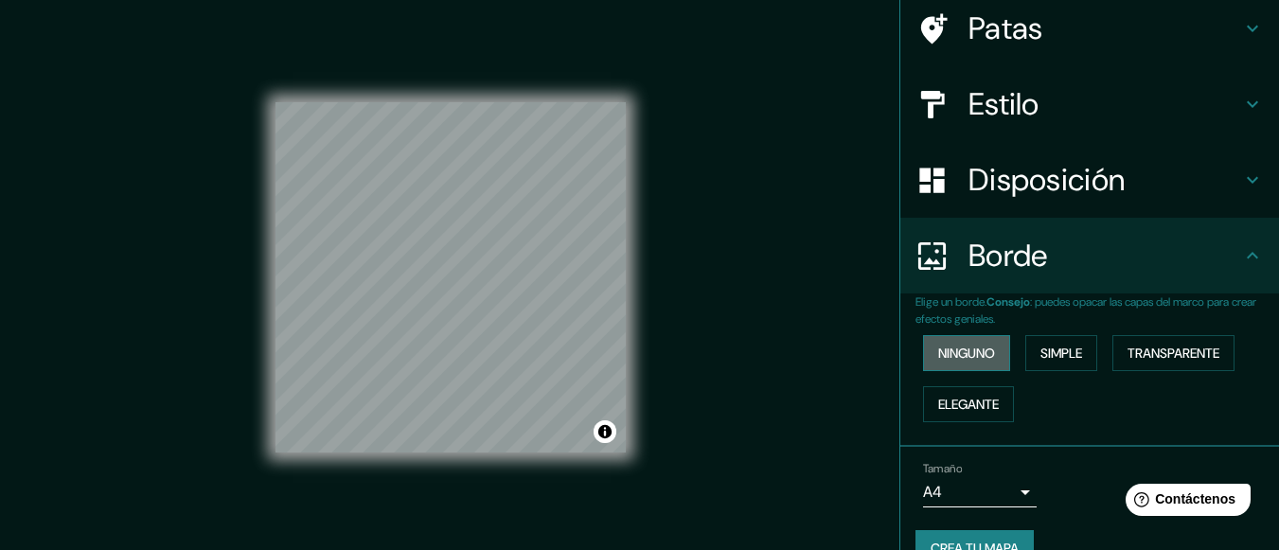
click at [951, 354] on font "Ninguno" at bounding box center [966, 353] width 57 height 17
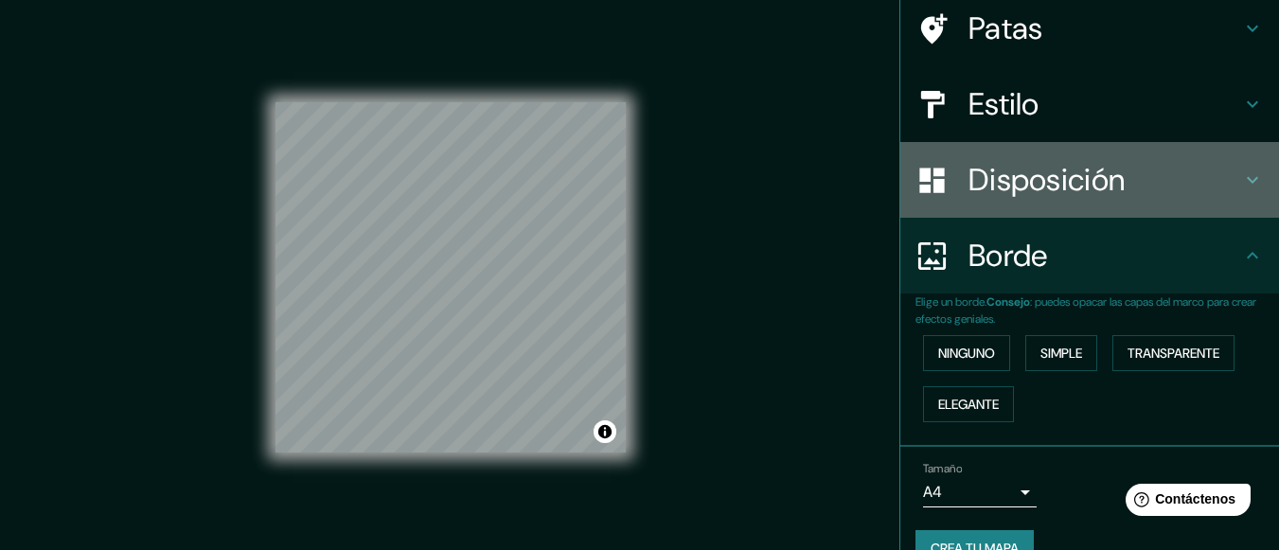
click at [947, 165] on div at bounding box center [942, 180] width 53 height 33
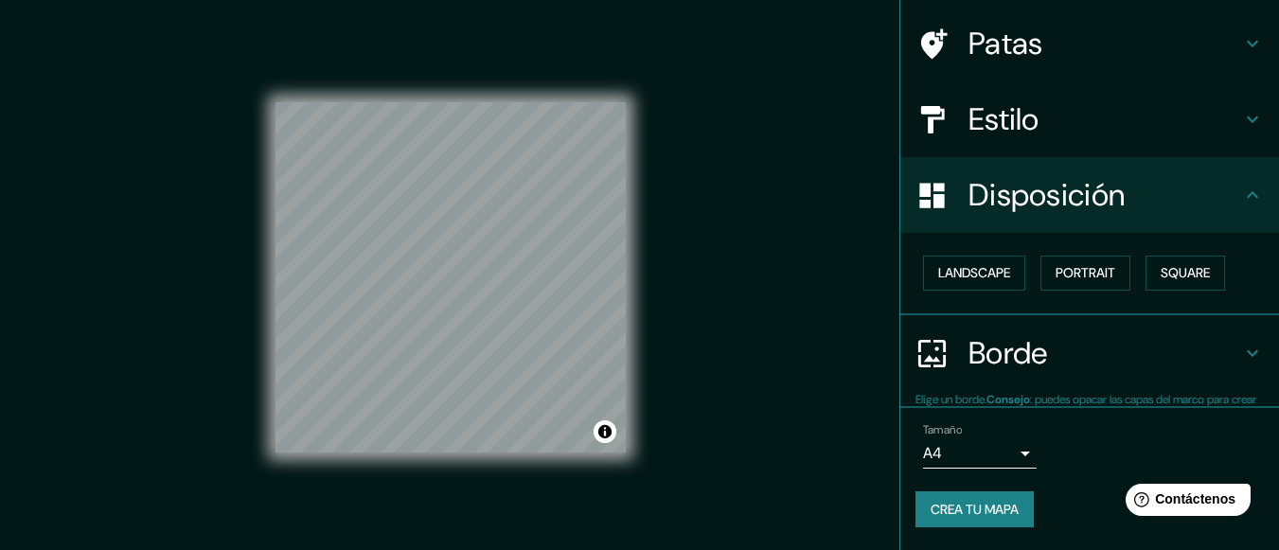
scroll to position [133, 0]
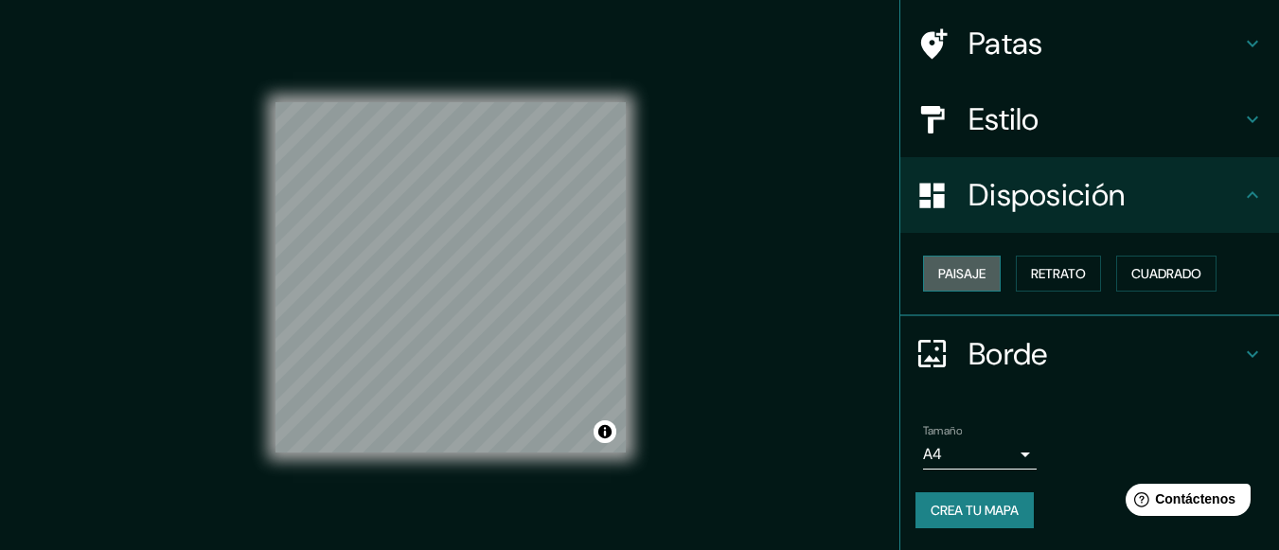
click at [968, 282] on font "Paisaje" at bounding box center [961, 273] width 47 height 17
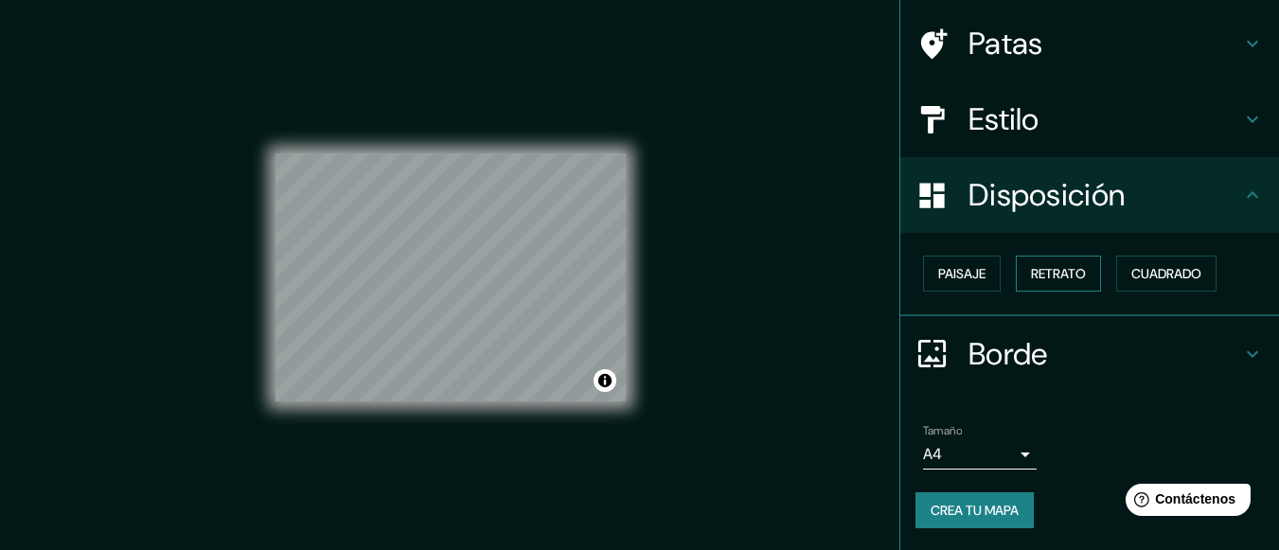
click at [1039, 277] on font "Retrato" at bounding box center [1058, 273] width 55 height 17
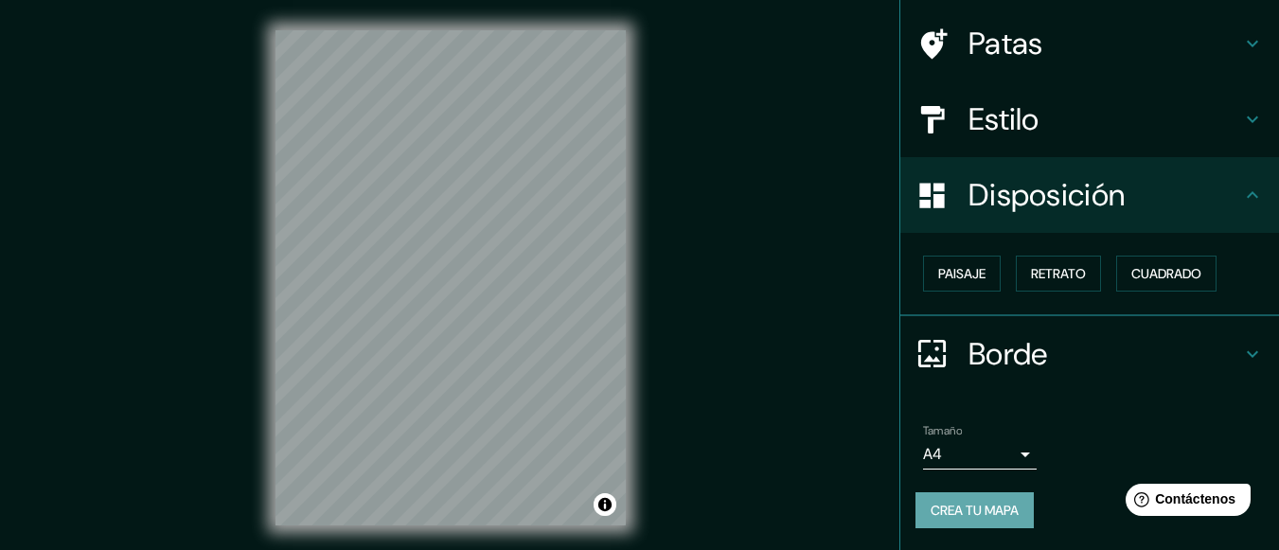
click at [953, 513] on font "Crea tu mapa" at bounding box center [975, 510] width 88 height 17
drag, startPoint x: 1040, startPoint y: 405, endPoint x: 1105, endPoint y: 508, distance: 121.6
click at [1105, 508] on ul "Ubicación Tanquián [PERSON_NAME], [GEOGRAPHIC_DATA][PERSON_NAME], [GEOGRAPHIC_D…" at bounding box center [1089, 239] width 379 height 623
